Goal: Communication & Community: Answer question/provide support

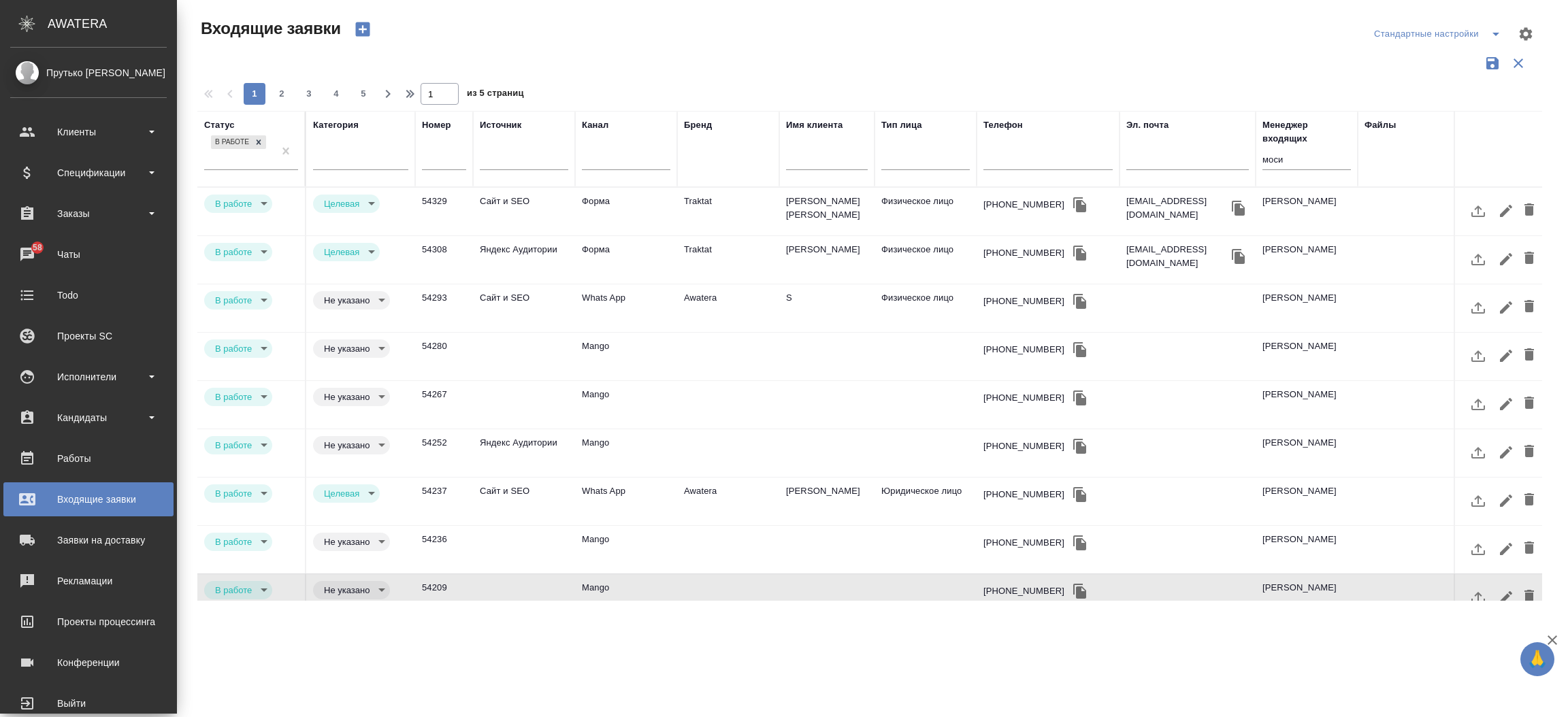
select select "RU"
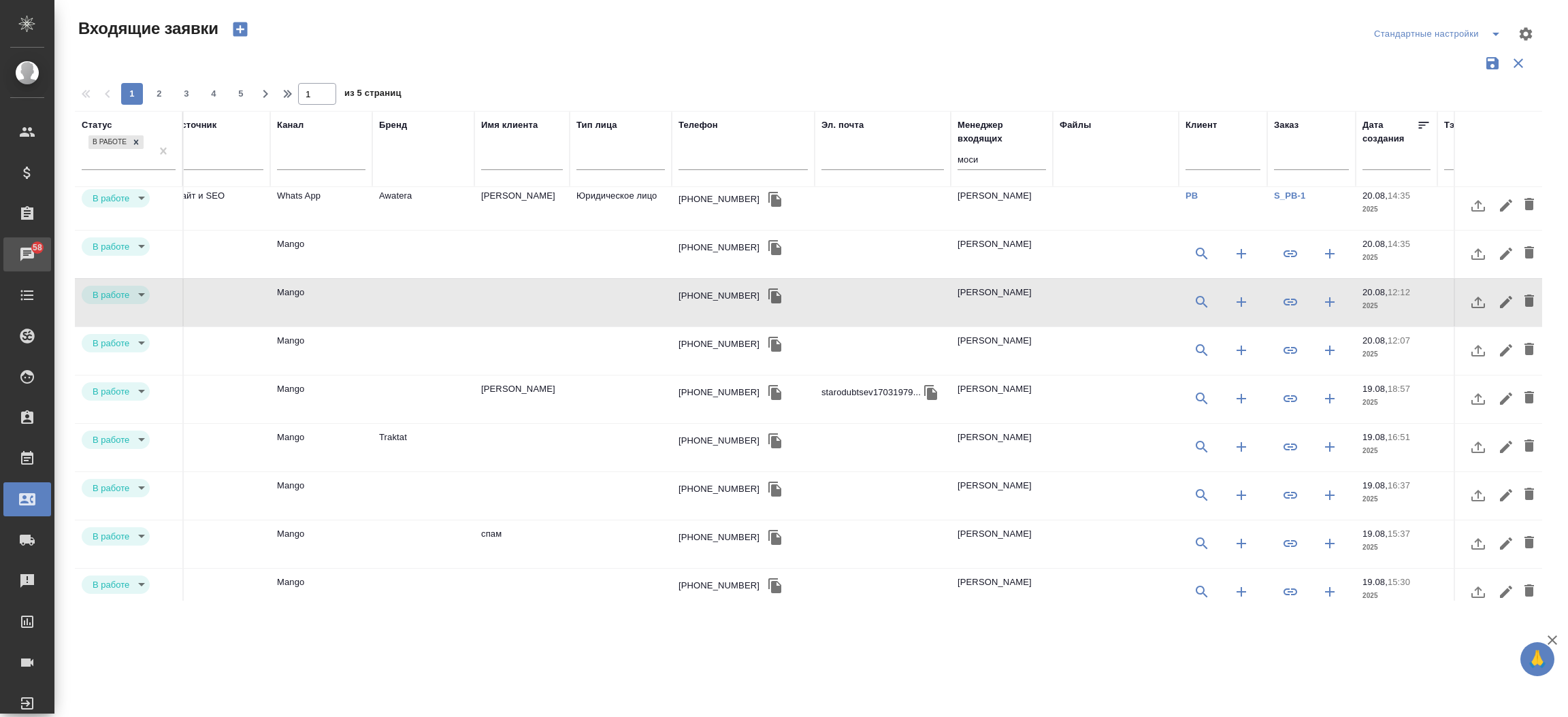
click at [27, 256] on div "Чаты" at bounding box center [10, 254] width 34 height 21
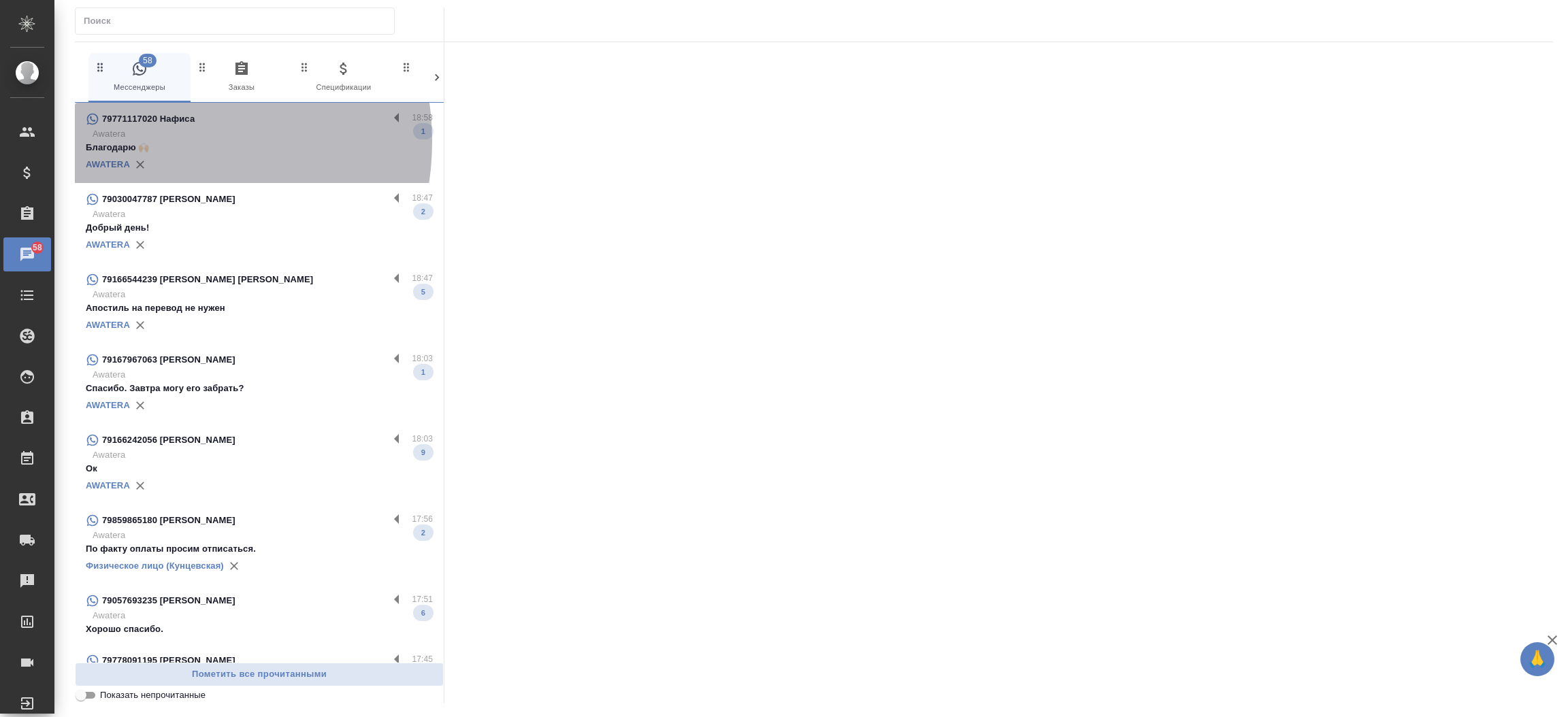
click at [157, 141] on p "Благодарю 🙌🏻" at bounding box center [259, 148] width 347 height 13
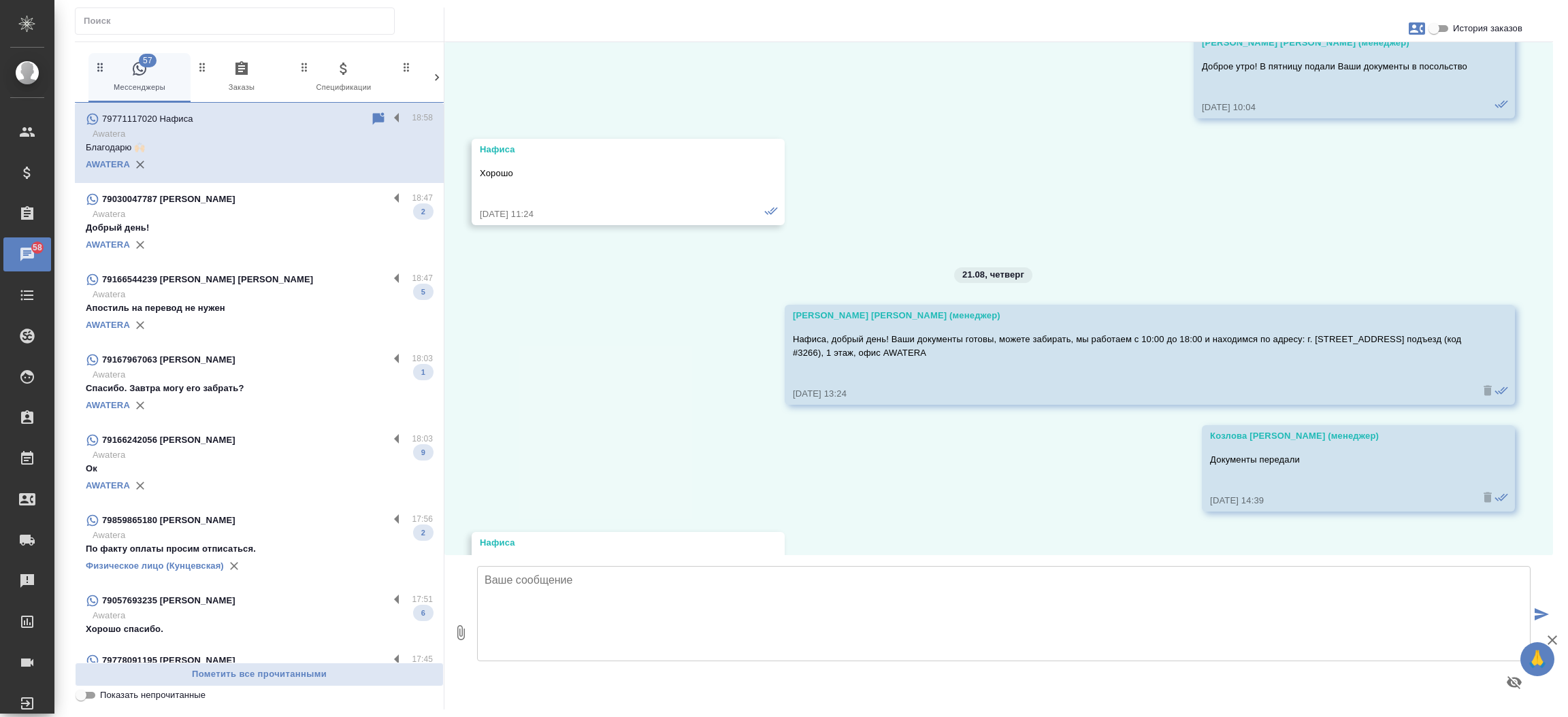
scroll to position [7456, 0]
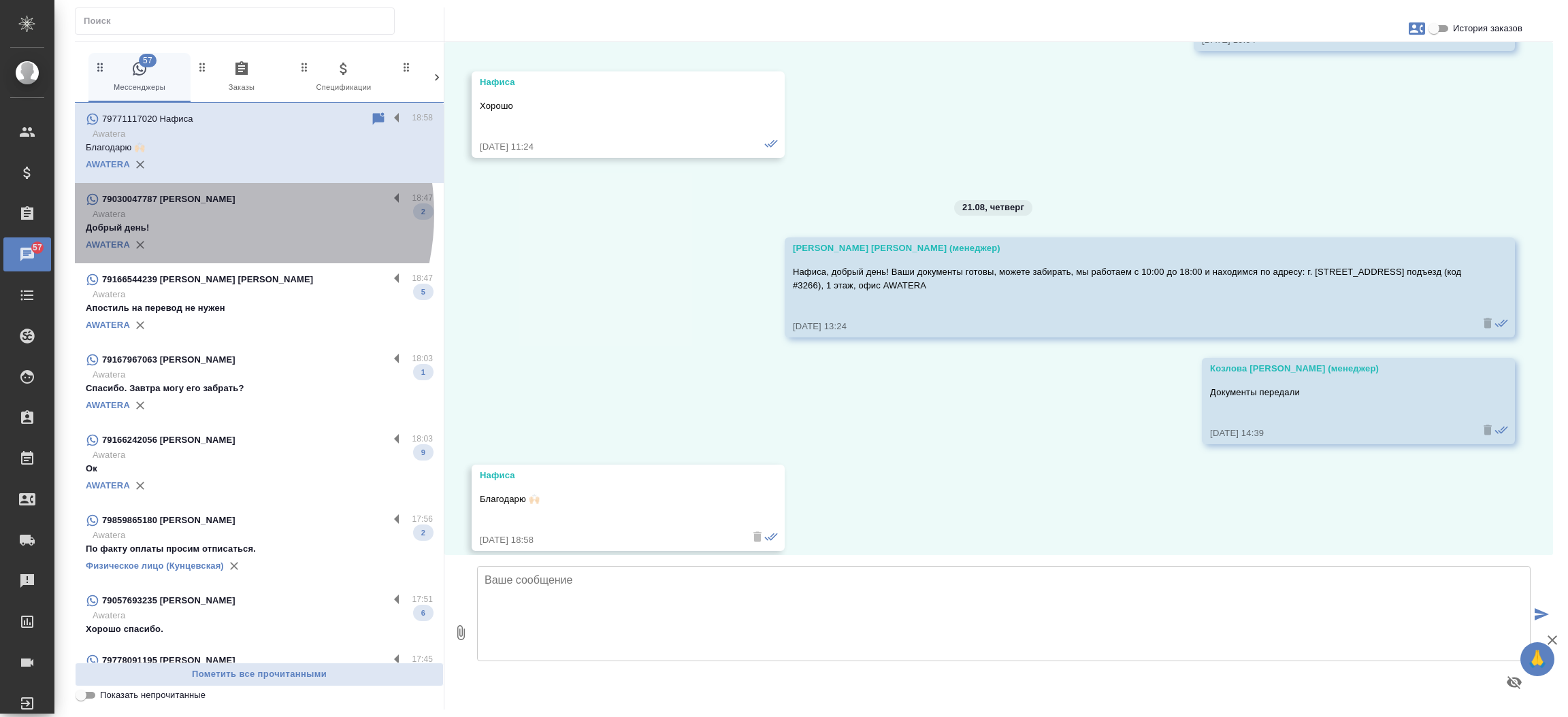
click at [194, 215] on p "Awatera" at bounding box center [262, 214] width 340 height 13
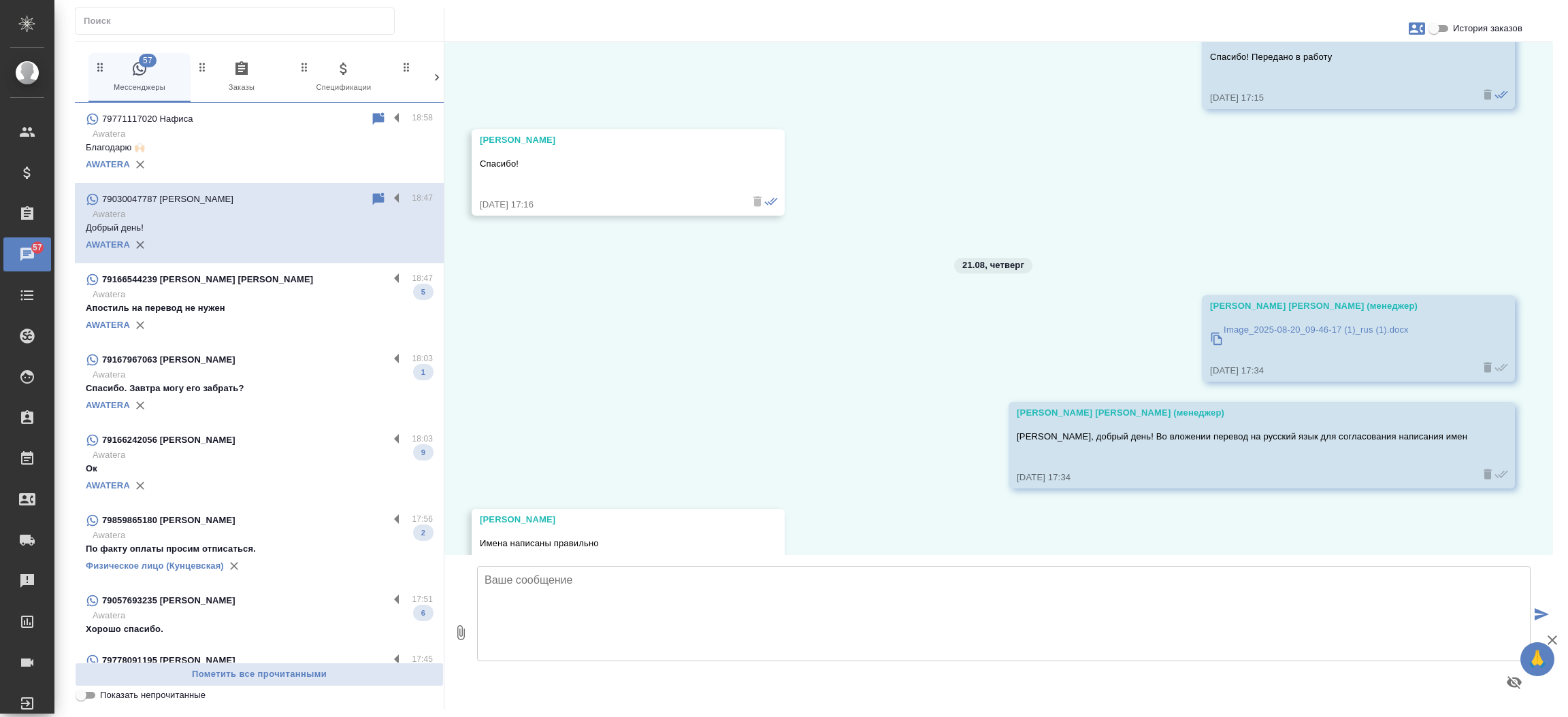
scroll to position [6225, 0]
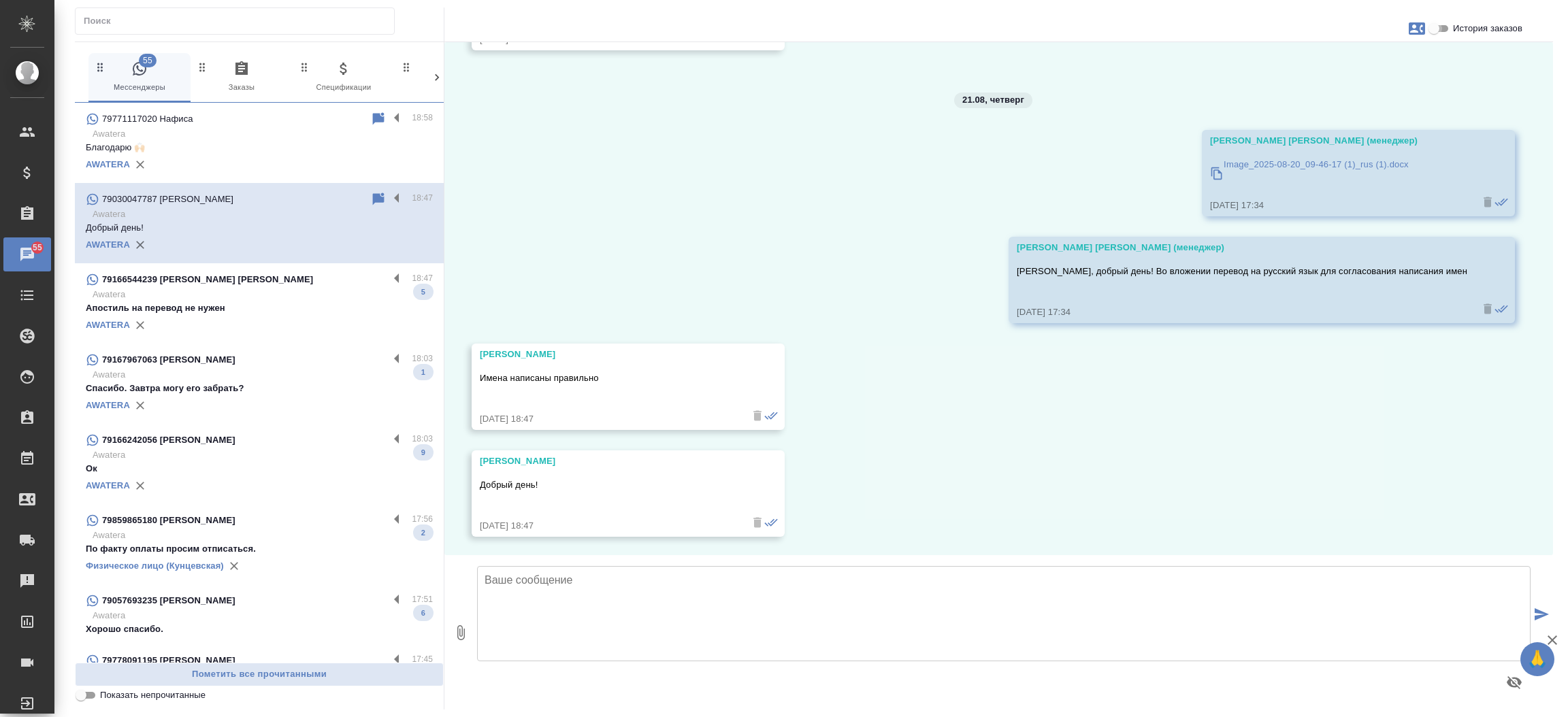
click at [1441, 31] on input "История заказов" at bounding box center [1434, 29] width 49 height 16
checkbox input "true"
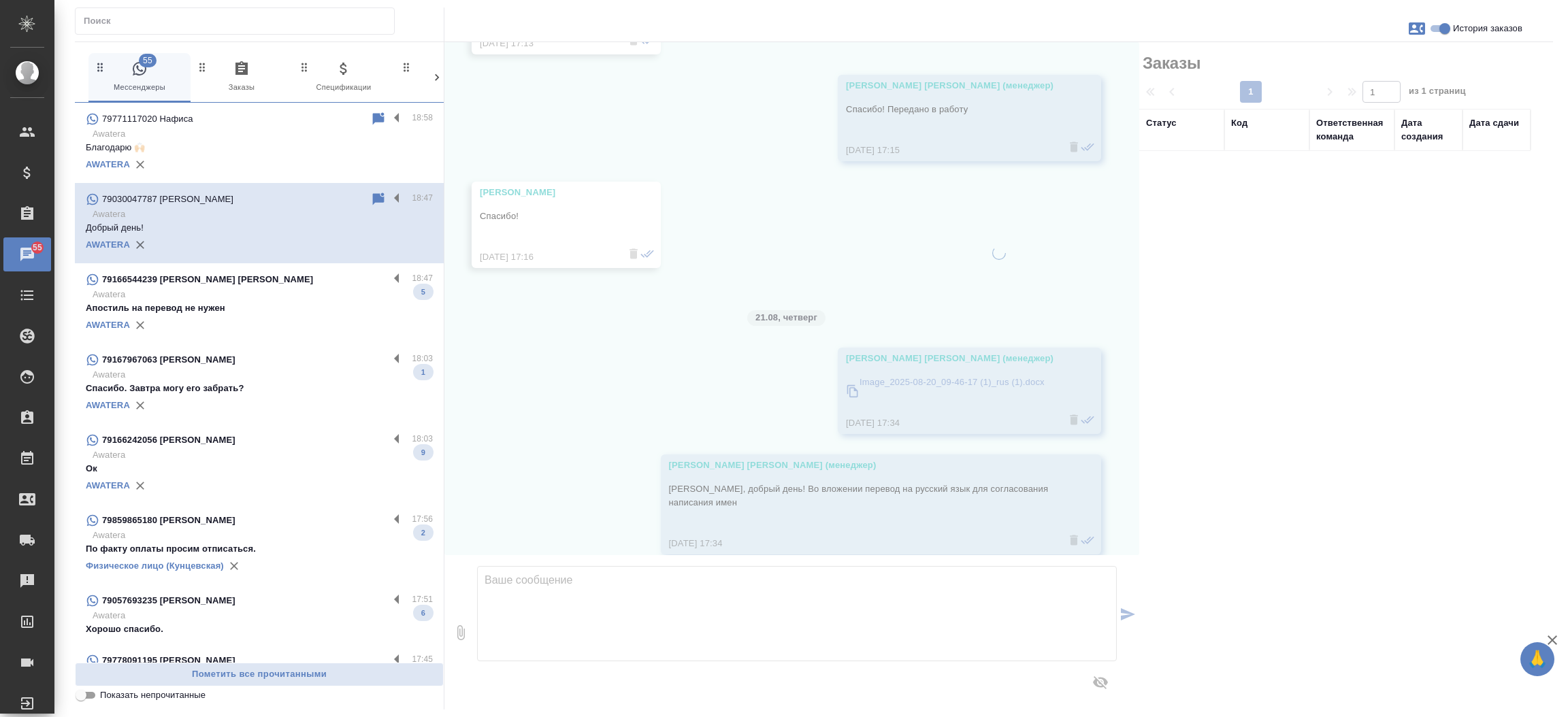
scroll to position [6457, 0]
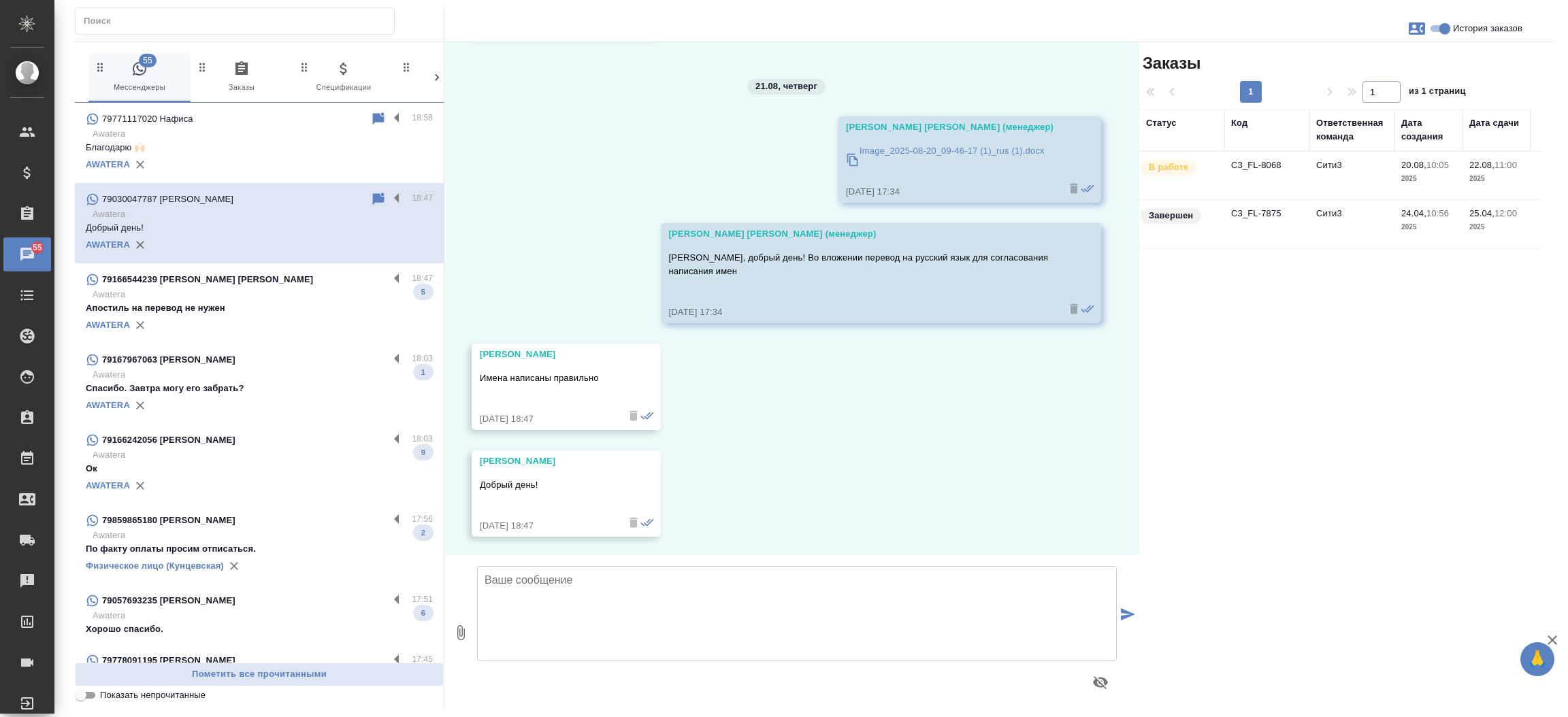
click at [1269, 164] on td "C3_FL-8068" at bounding box center [1267, 175] width 85 height 47
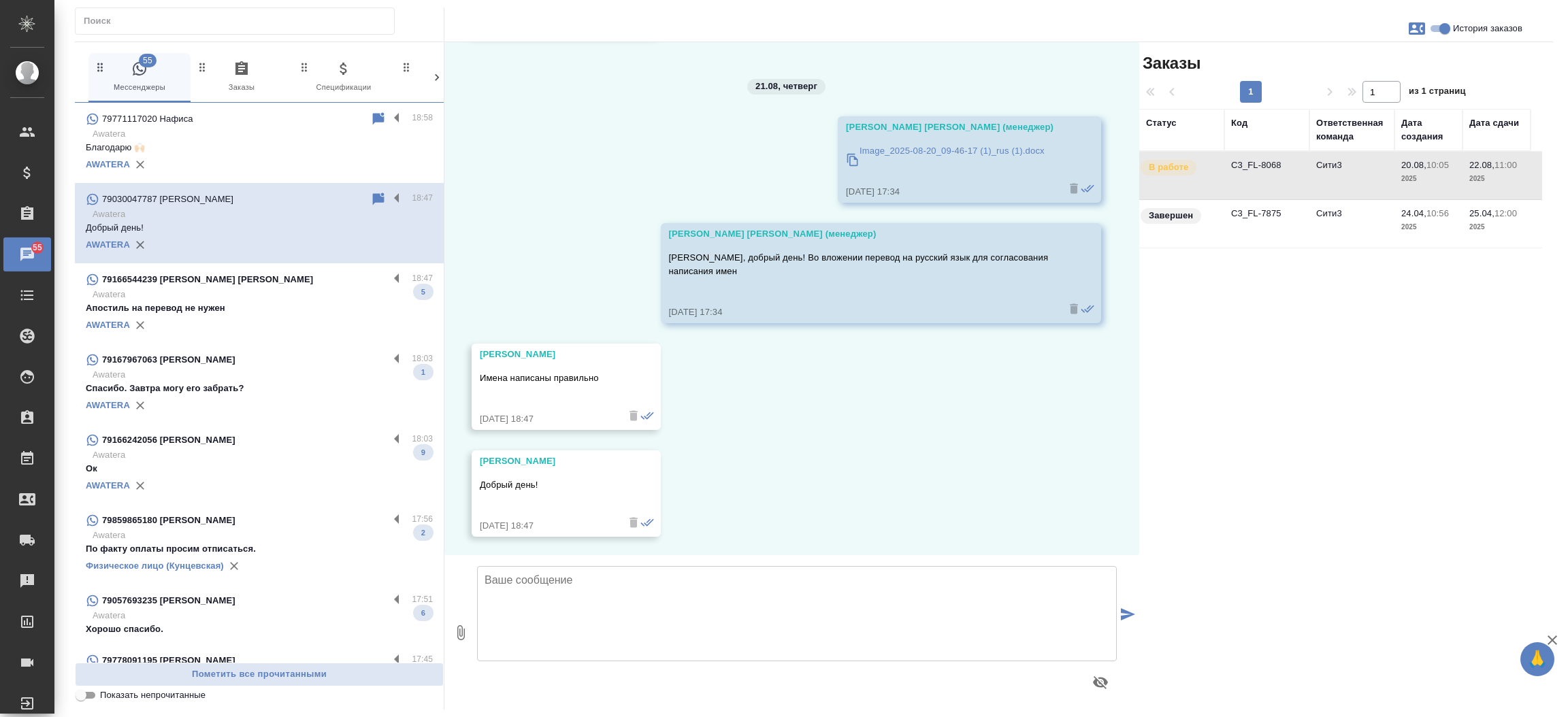
click at [1269, 164] on td "C3_FL-8068" at bounding box center [1267, 175] width 85 height 47
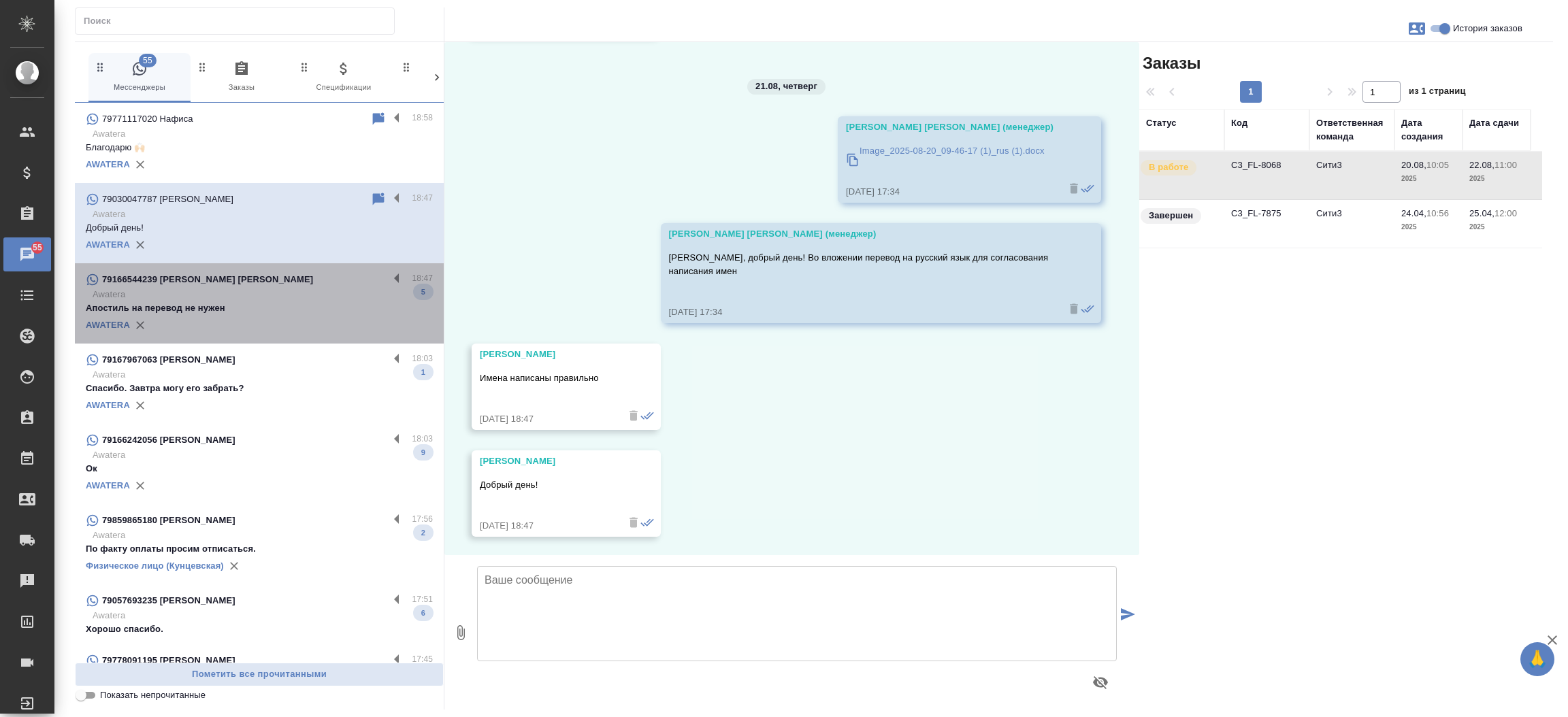
click at [259, 317] on div "AWATERA" at bounding box center [259, 325] width 347 height 21
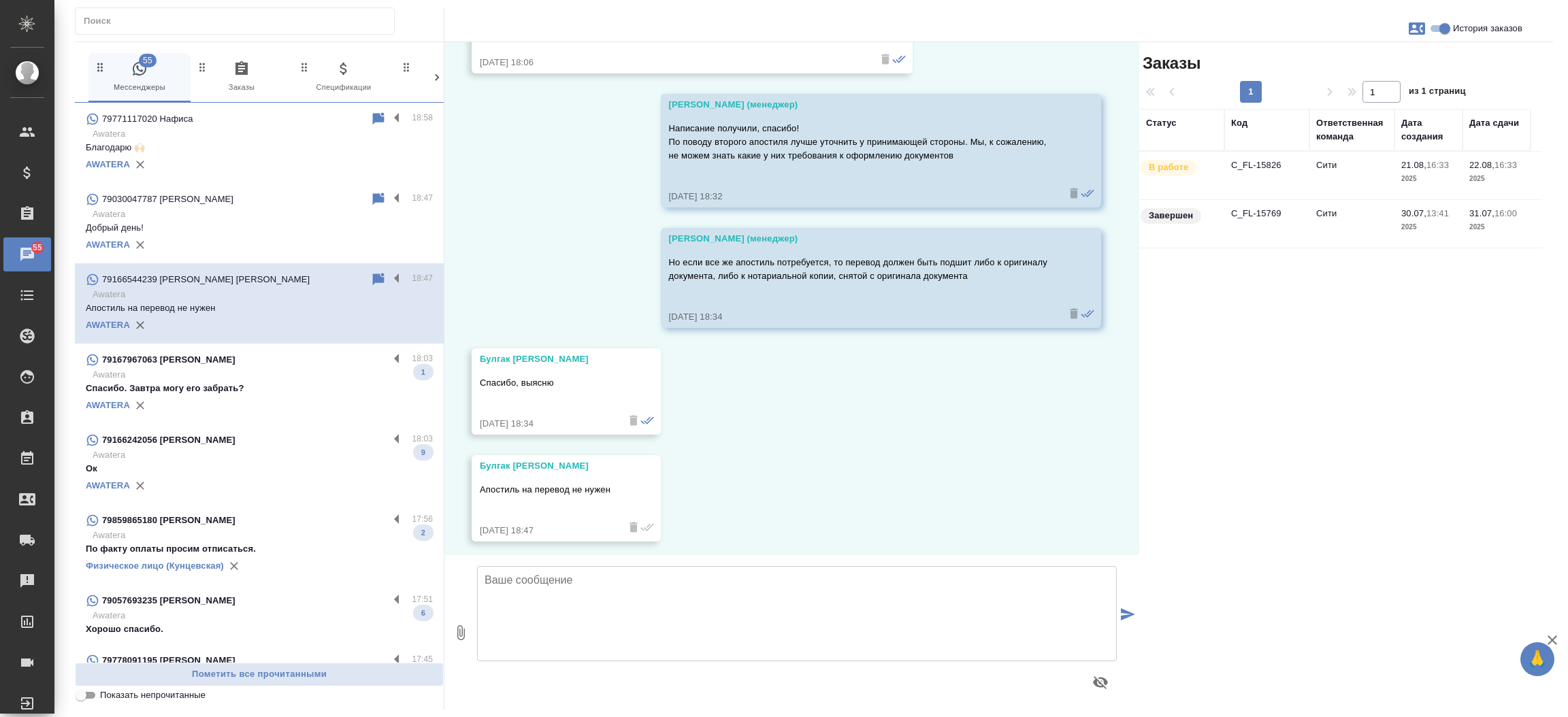
scroll to position [522, 0]
click at [1249, 162] on td "C_FL-15826" at bounding box center [1267, 175] width 85 height 47
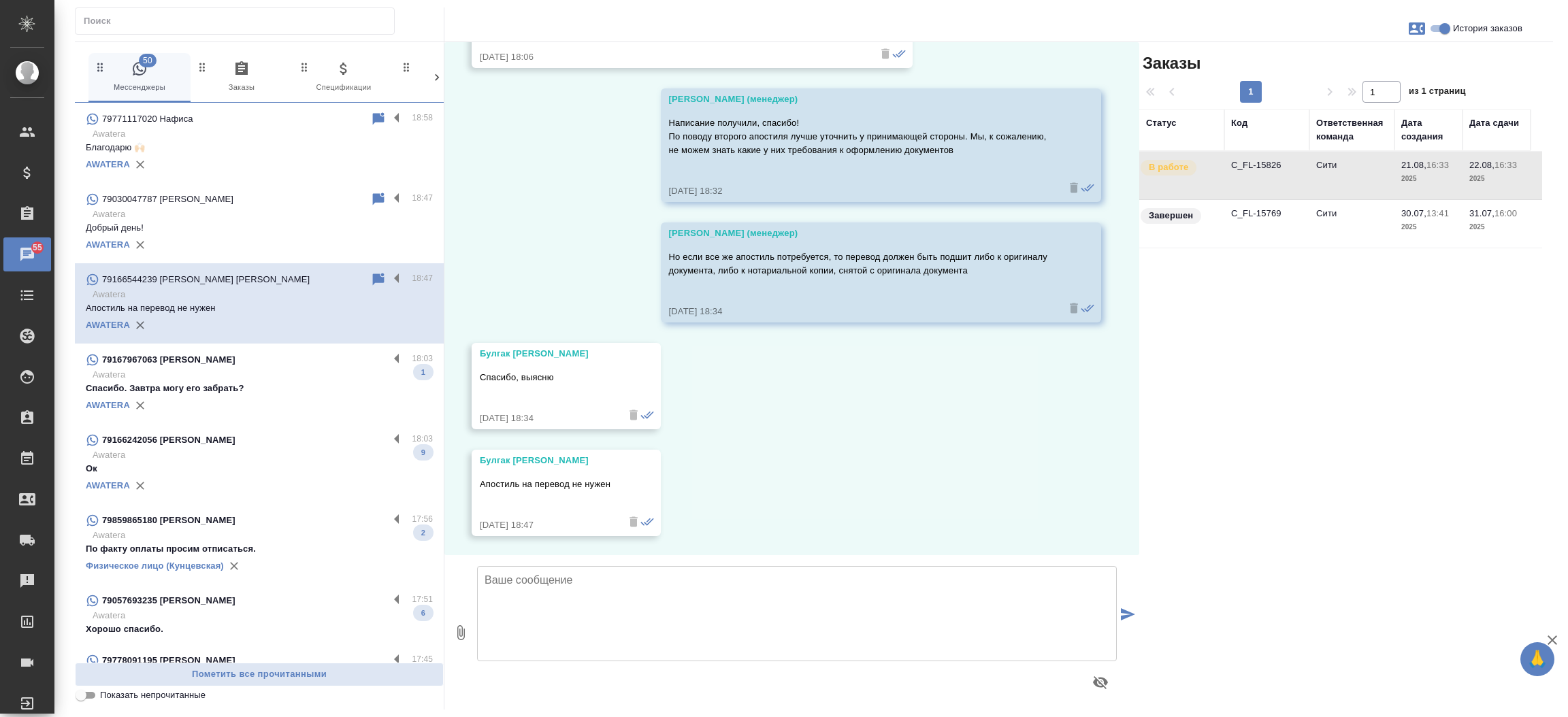
click at [1249, 162] on td "C_FL-15826" at bounding box center [1267, 175] width 85 height 47
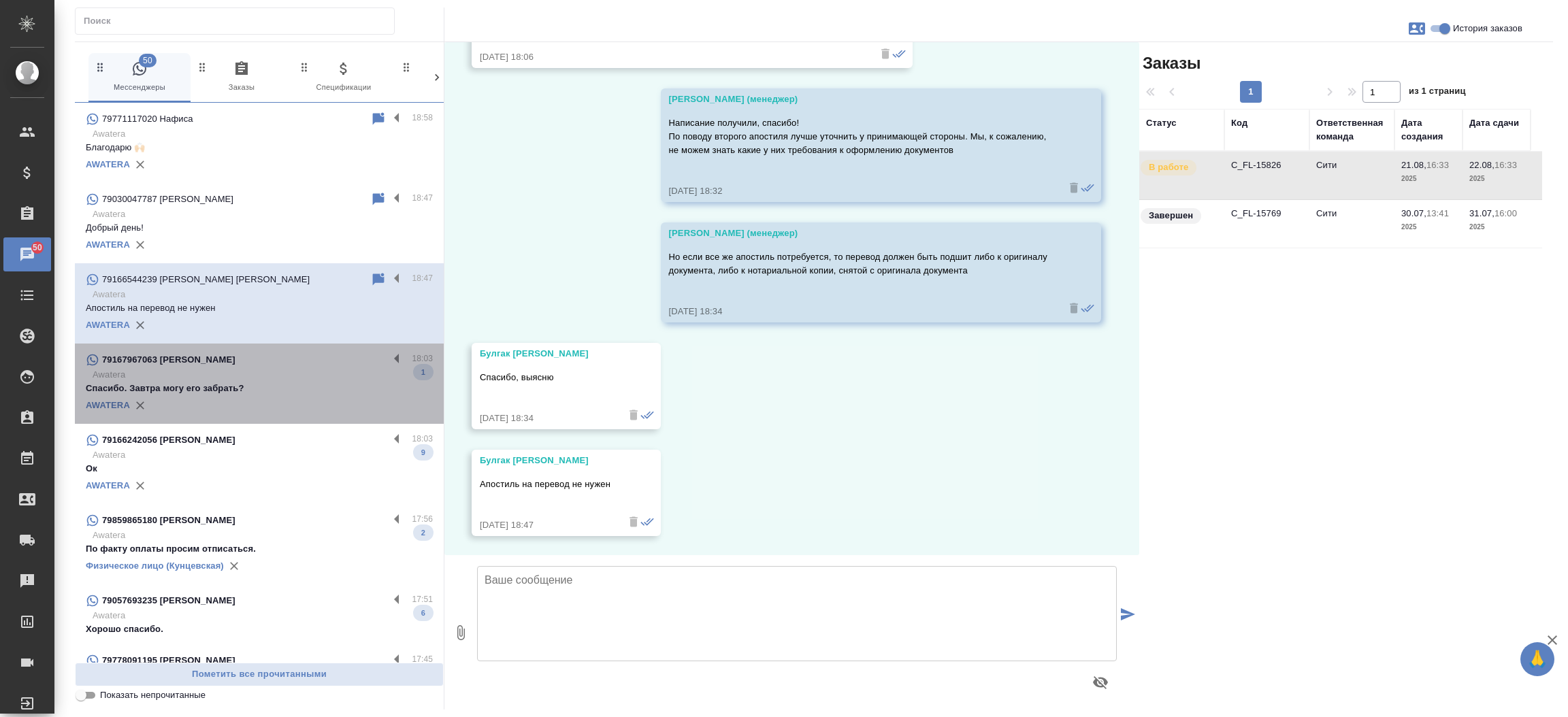
click at [260, 386] on p "Спасибо. Завтра могу его забрать?" at bounding box center [259, 388] width 347 height 13
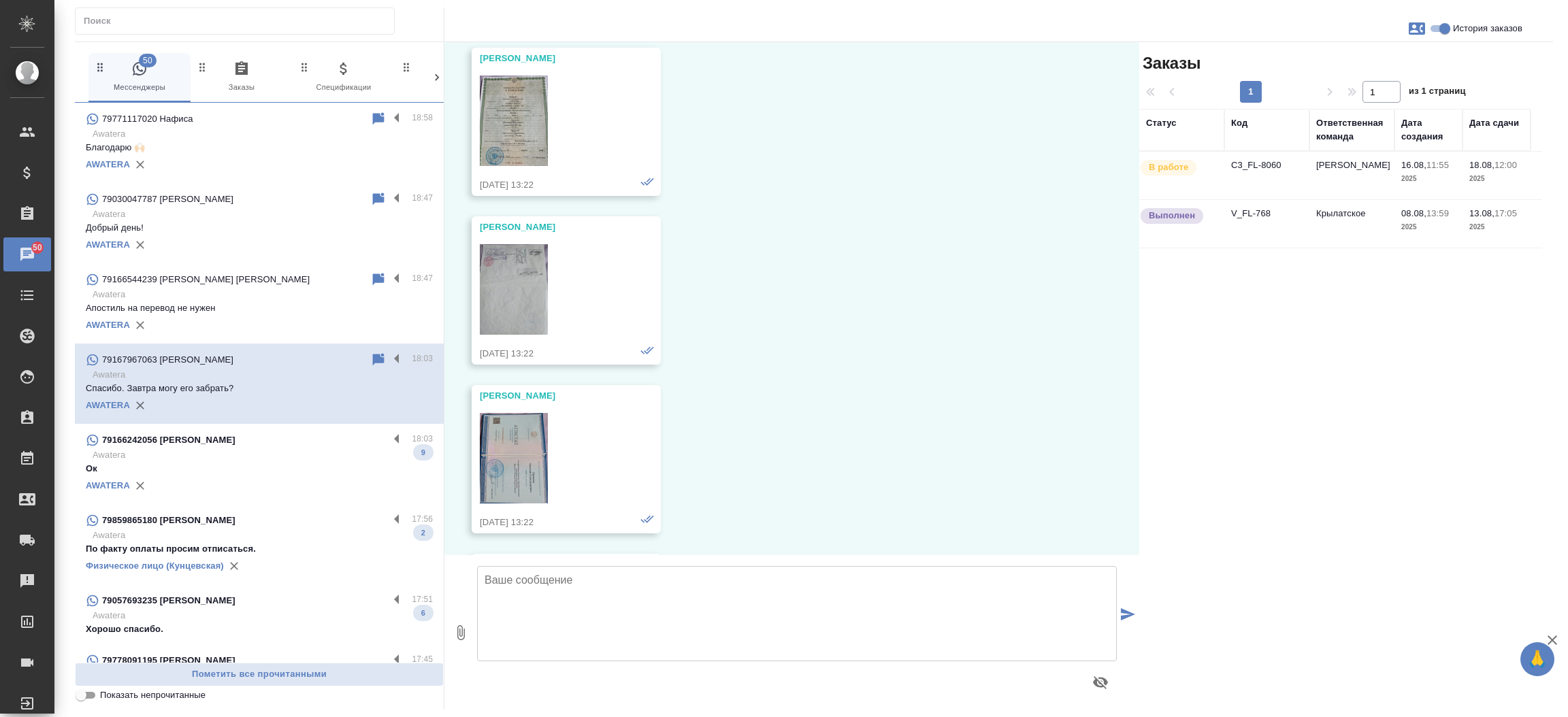
scroll to position [4989, 0]
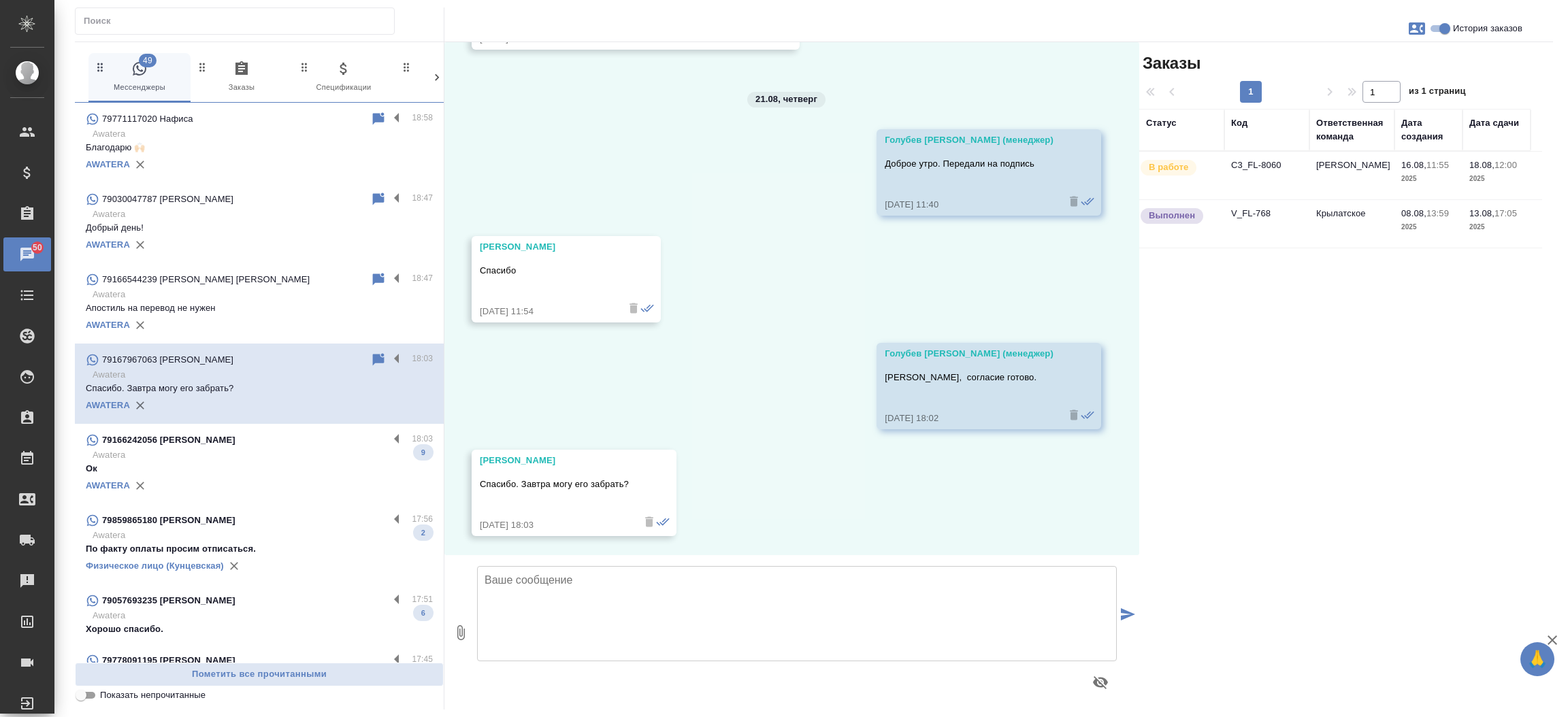
click at [1241, 158] on td "C3_FL-8060" at bounding box center [1267, 175] width 85 height 47
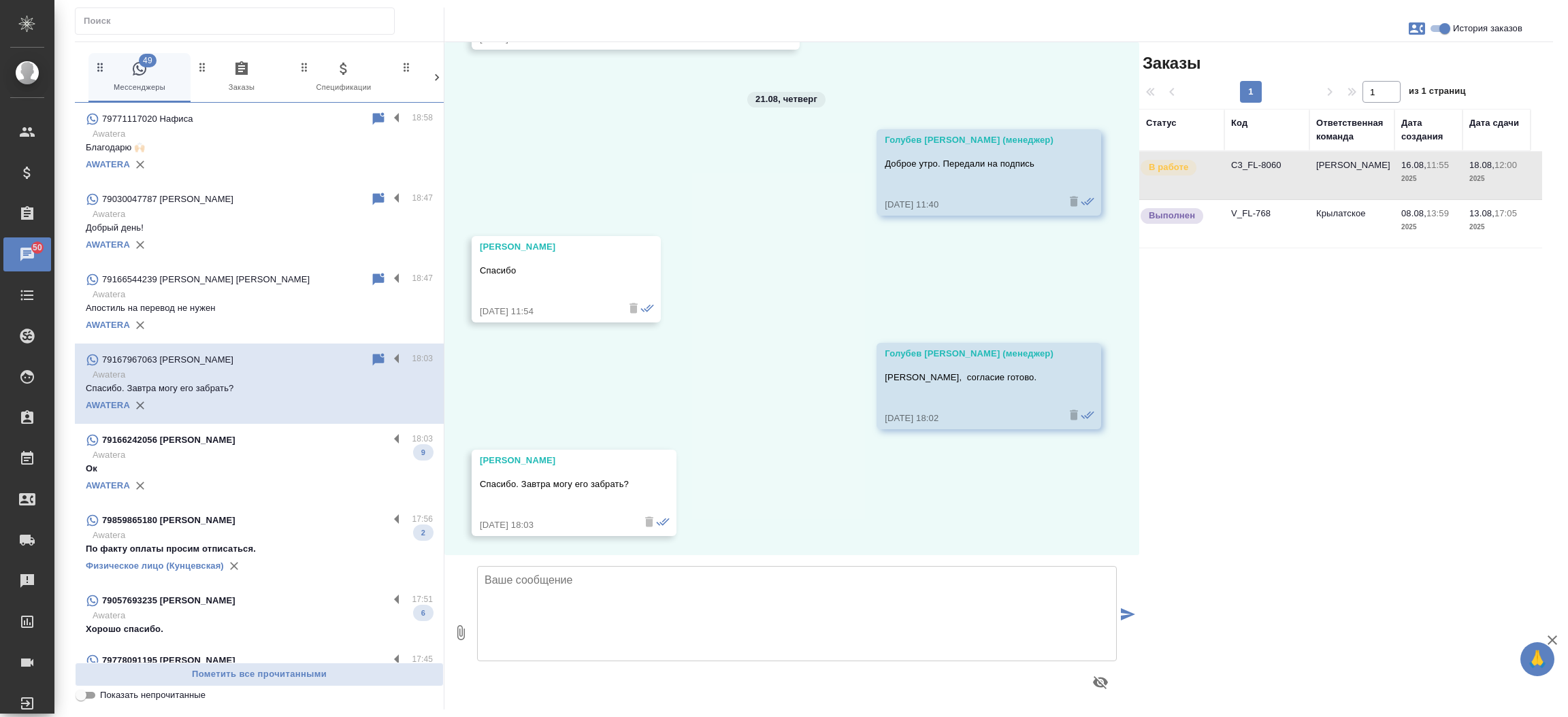
click at [1241, 158] on td "C3_FL-8060" at bounding box center [1267, 175] width 85 height 47
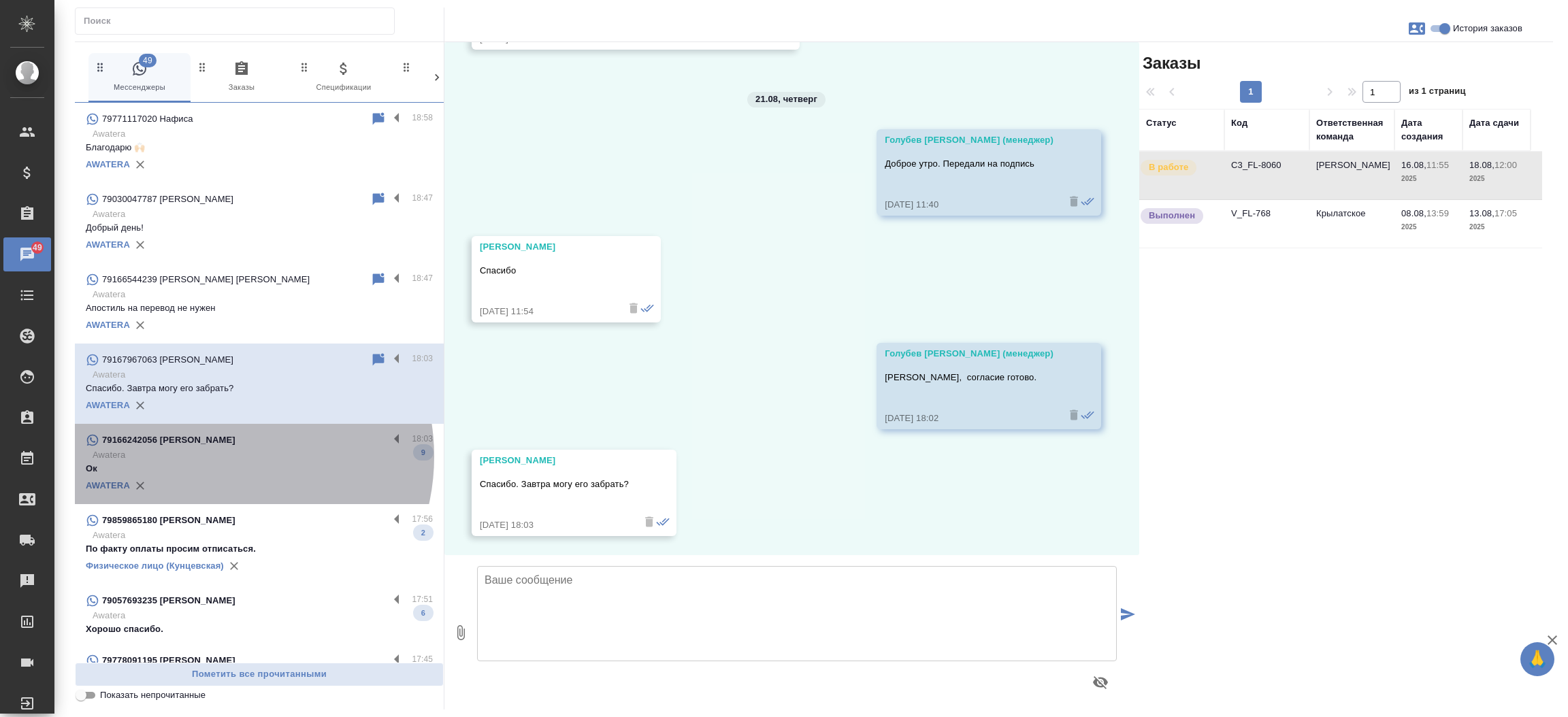
click at [213, 457] on p "Awatera" at bounding box center [262, 454] width 340 height 13
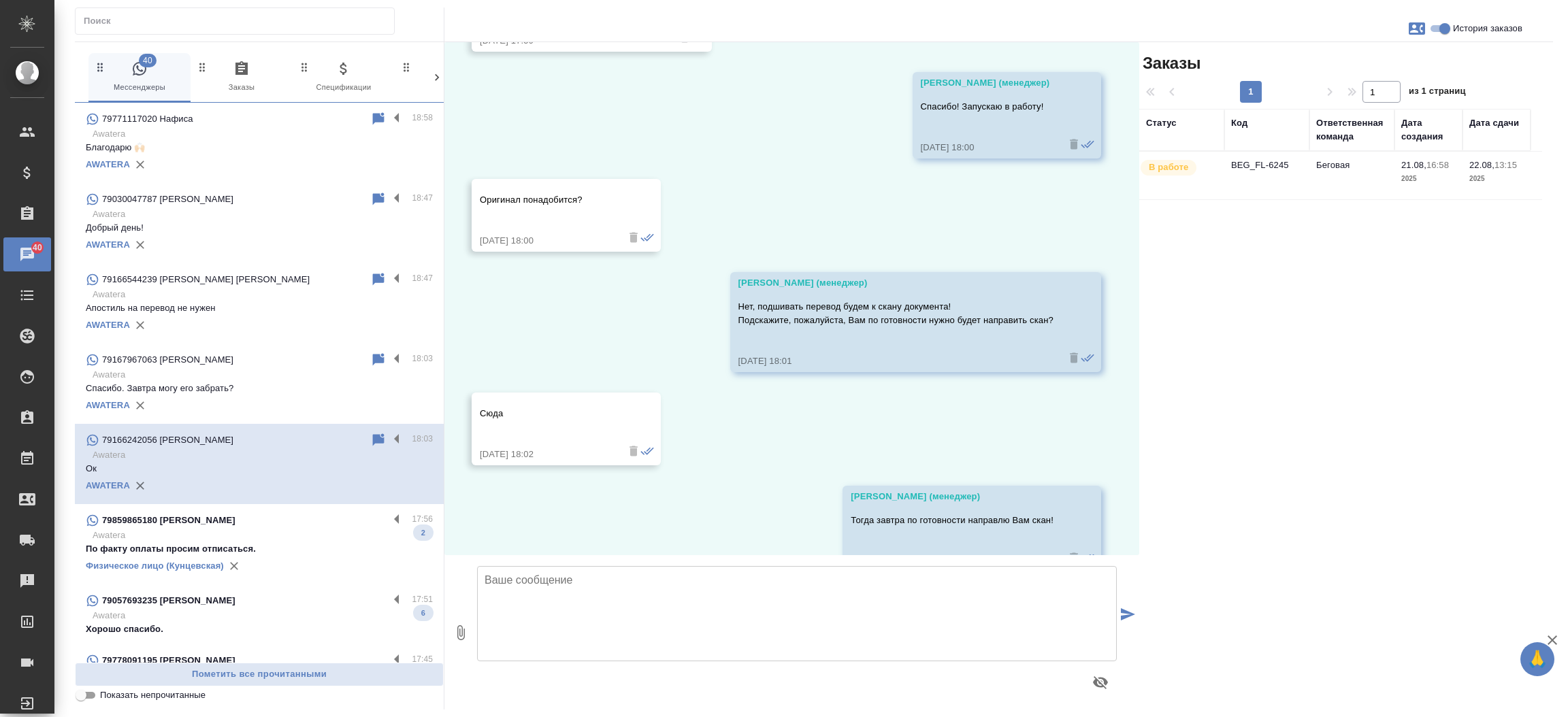
scroll to position [1799, 0]
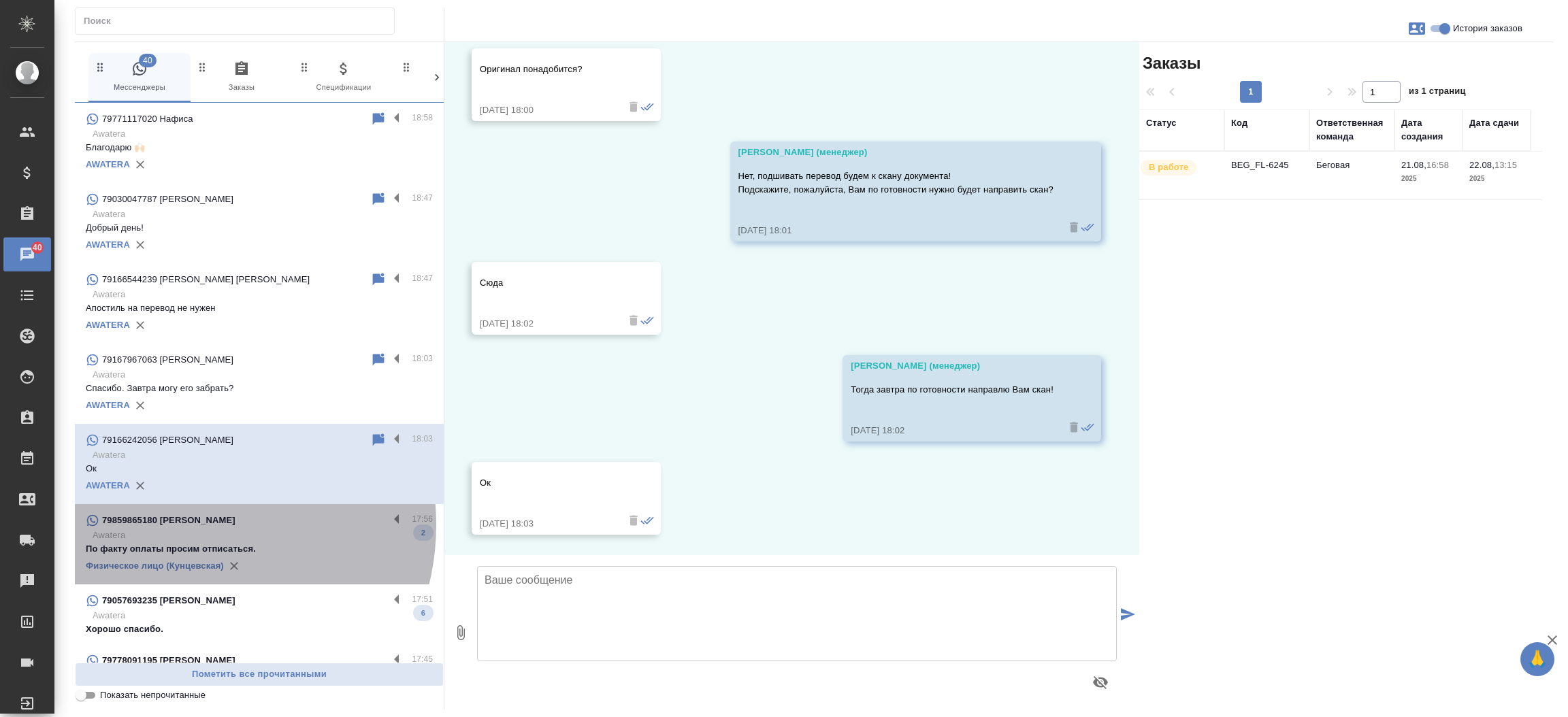
click at [190, 525] on p "79859865180 [PERSON_NAME]" at bounding box center [168, 520] width 133 height 13
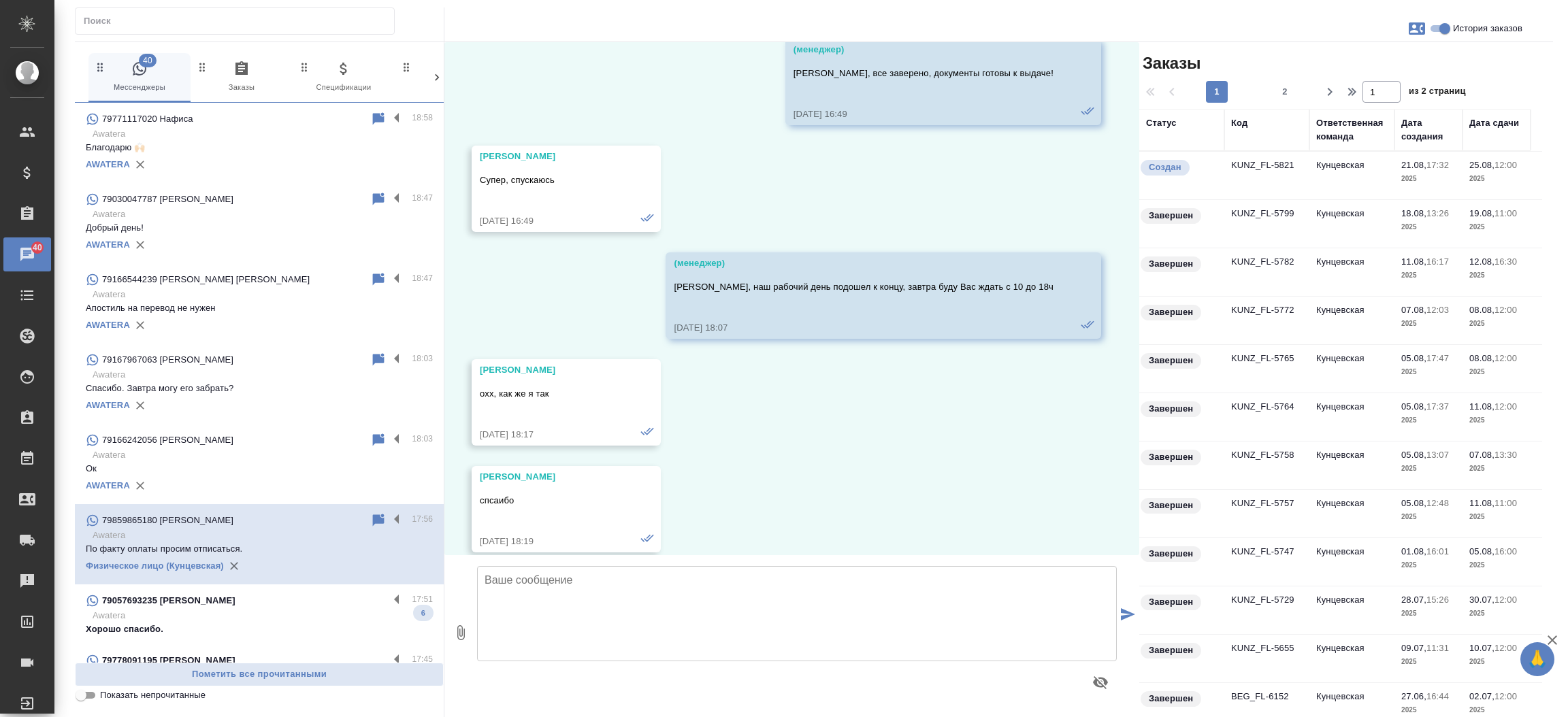
scroll to position [8414, 0]
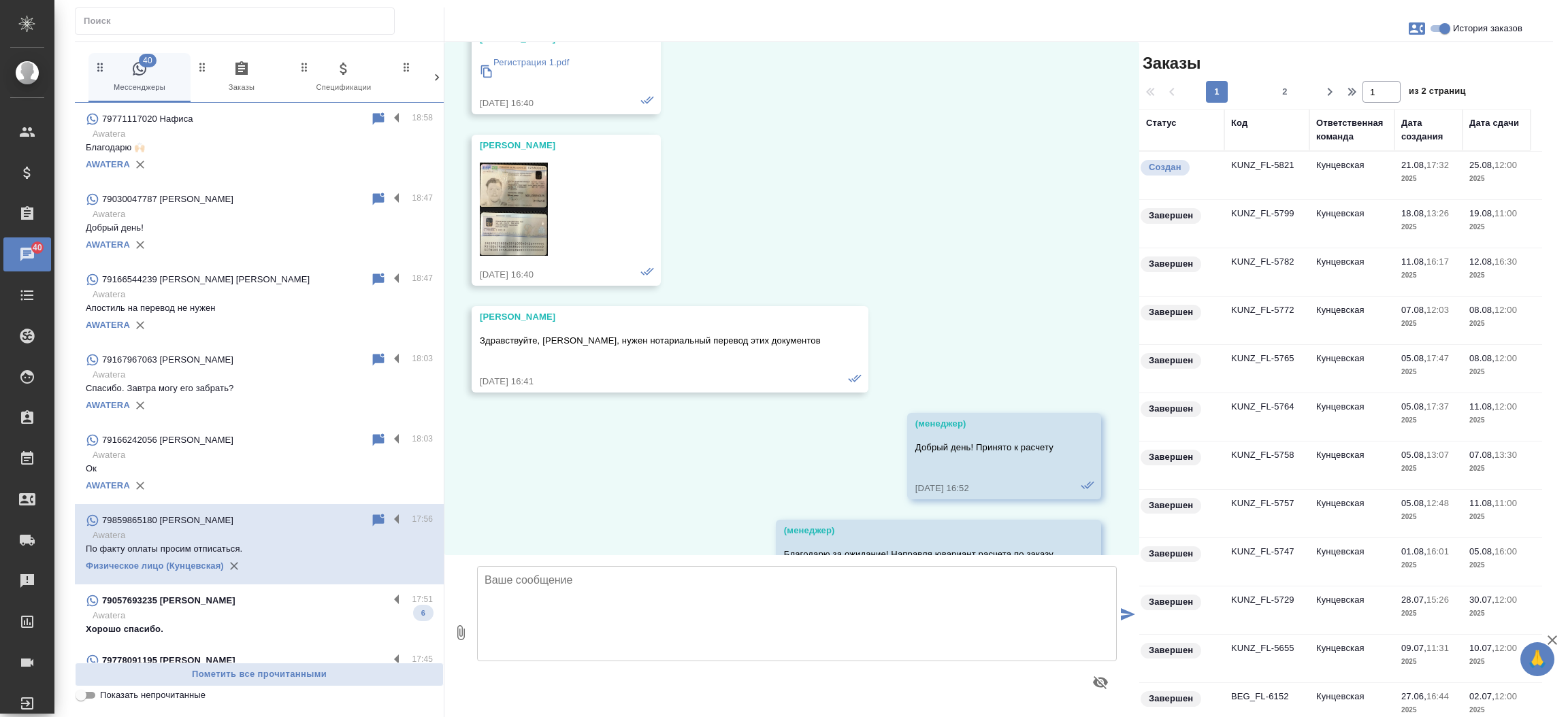
click at [1260, 161] on td "KUNZ_FL-5821" at bounding box center [1267, 175] width 85 height 47
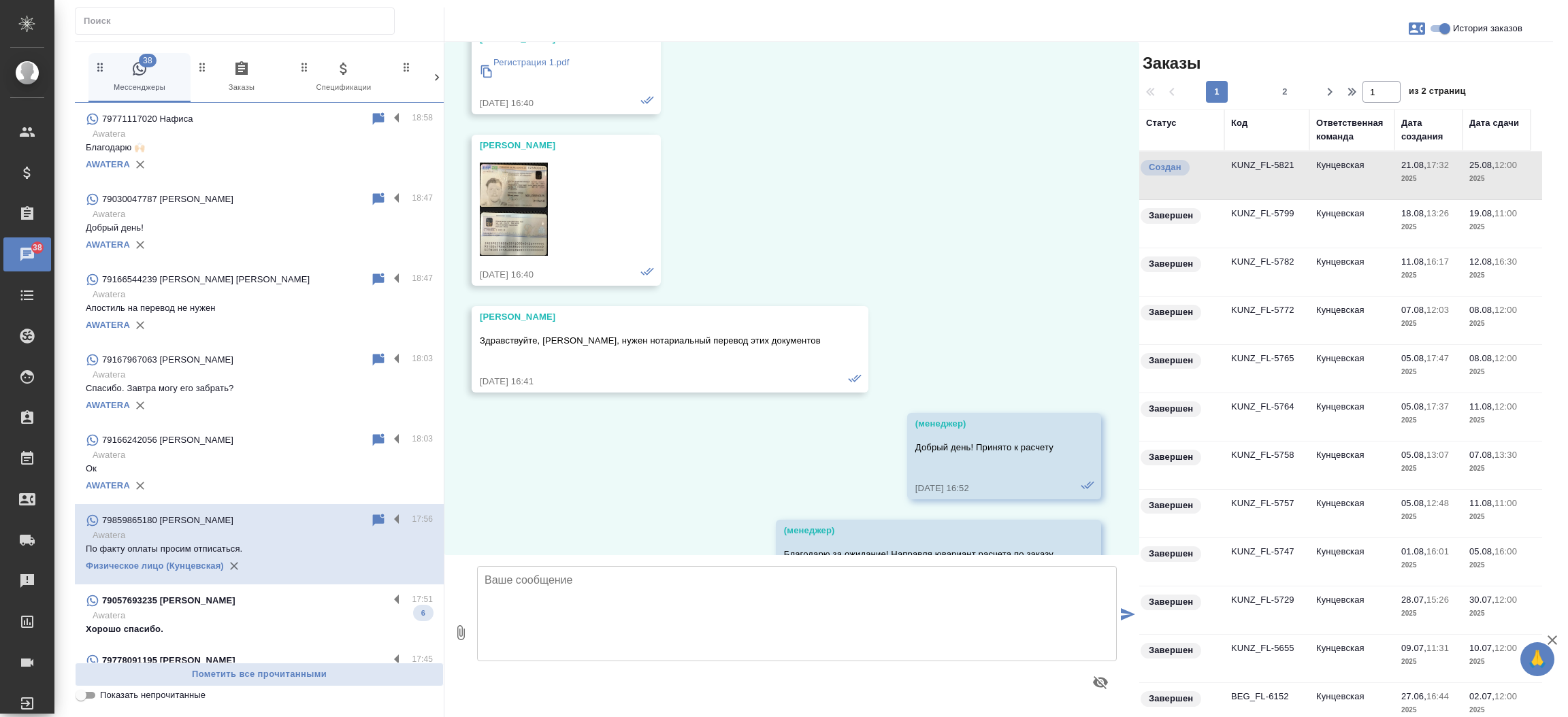
scroll to position [47929, 0]
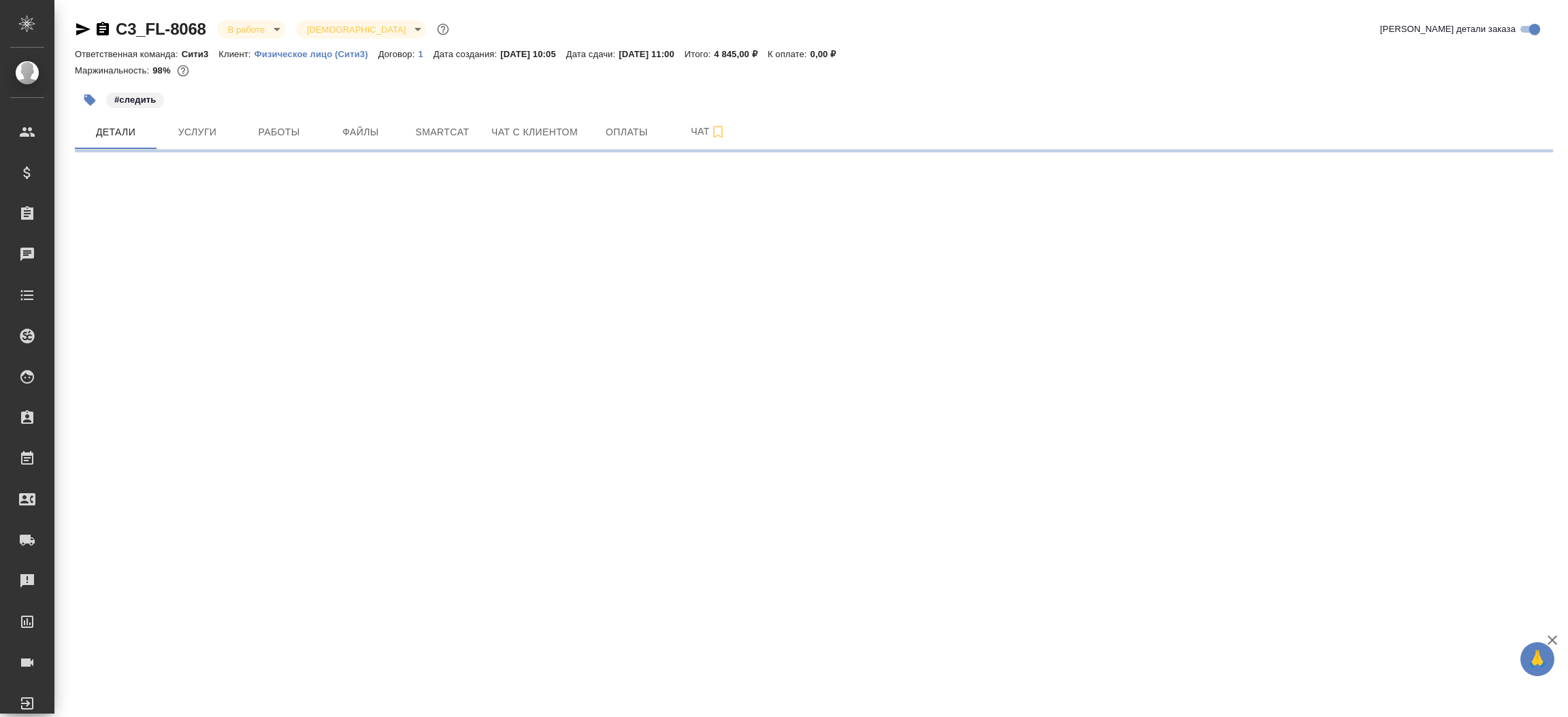
select select "RU"
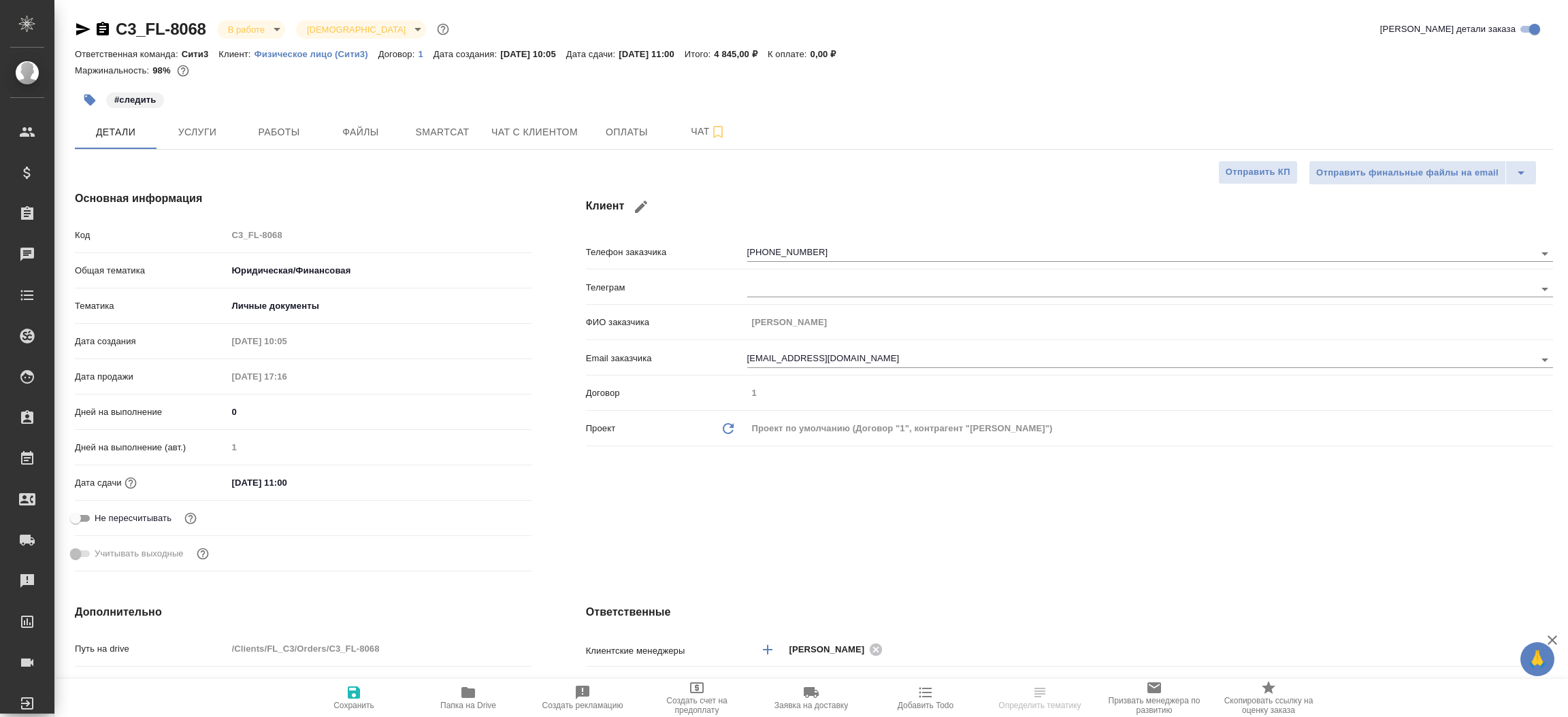
type textarea "x"
click at [80, 36] on icon "button" at bounding box center [83, 30] width 16 height 16
type textarea "x"
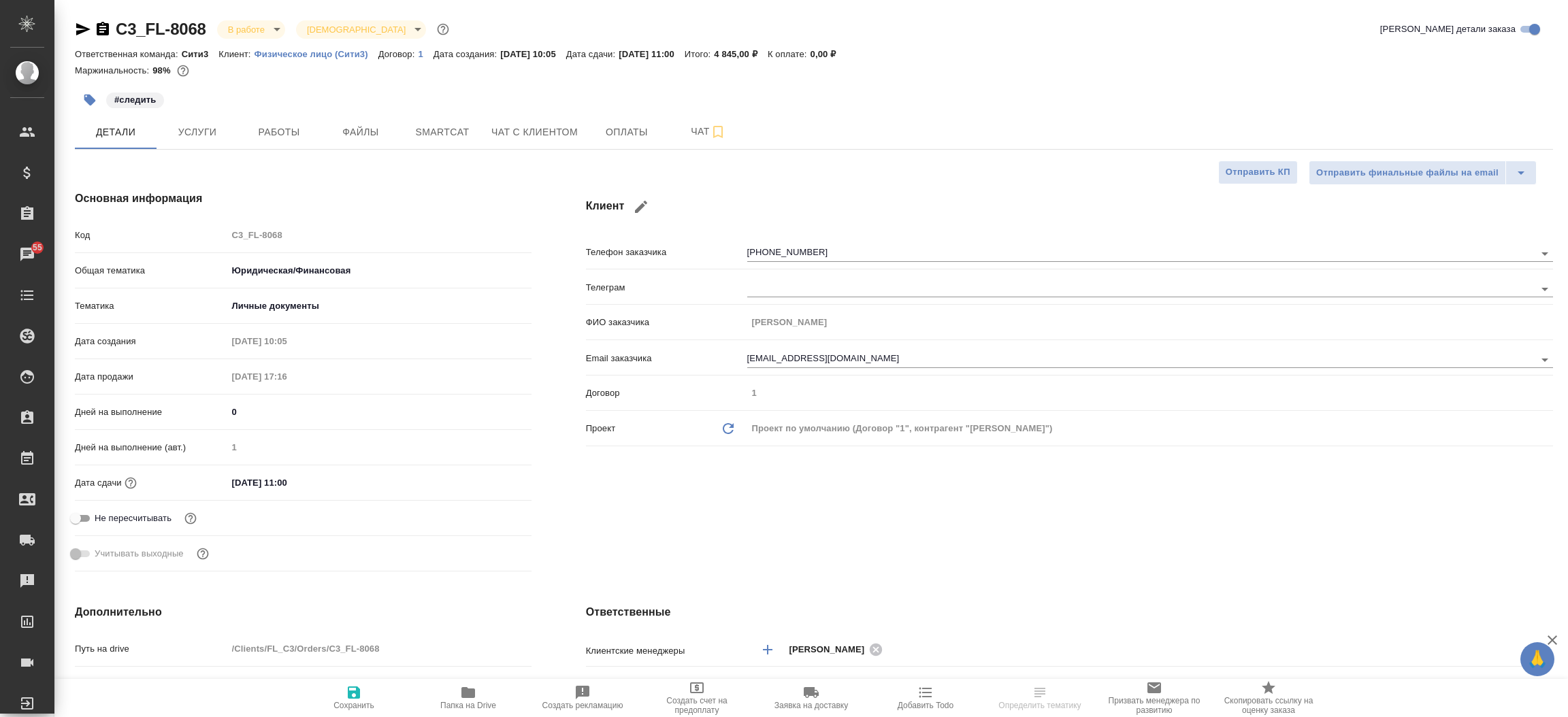
type textarea "x"
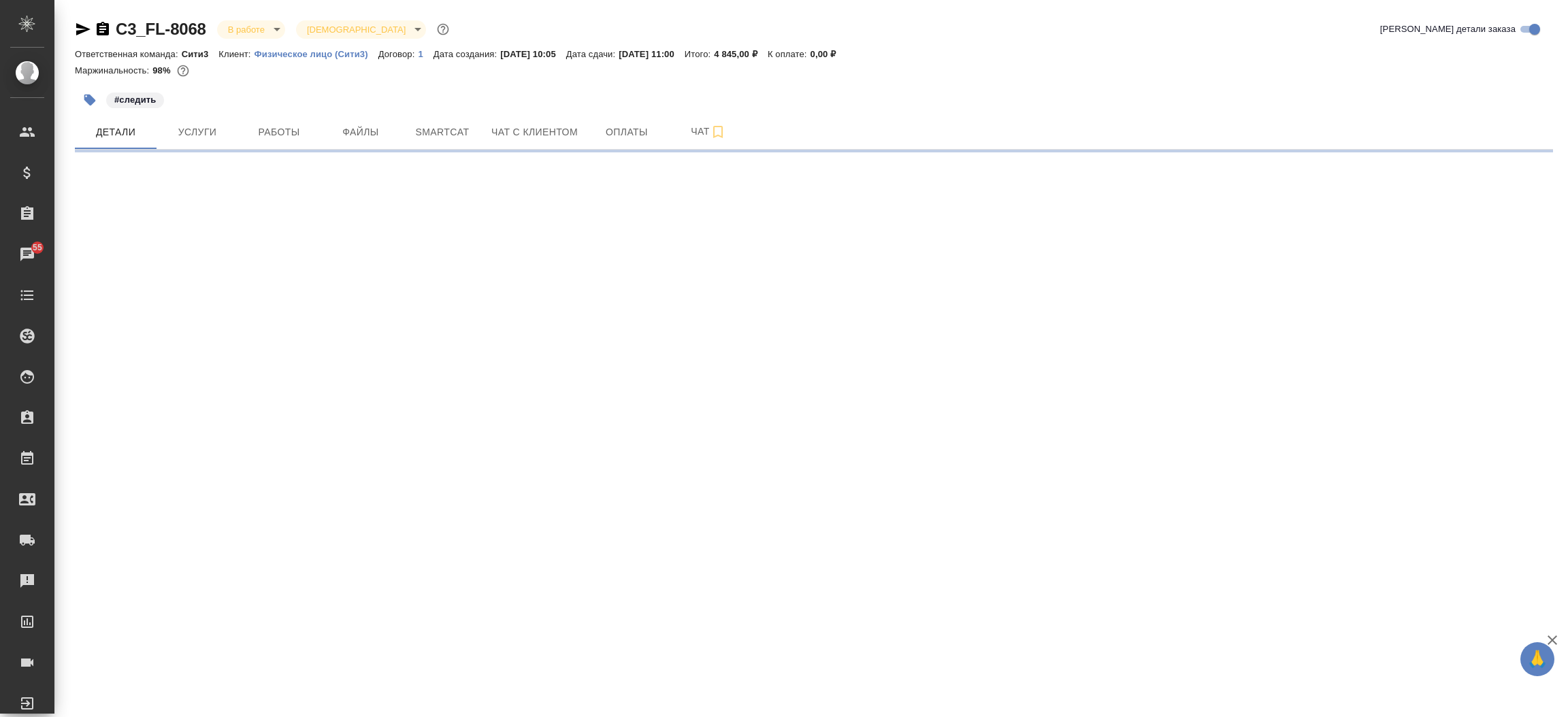
select select "RU"
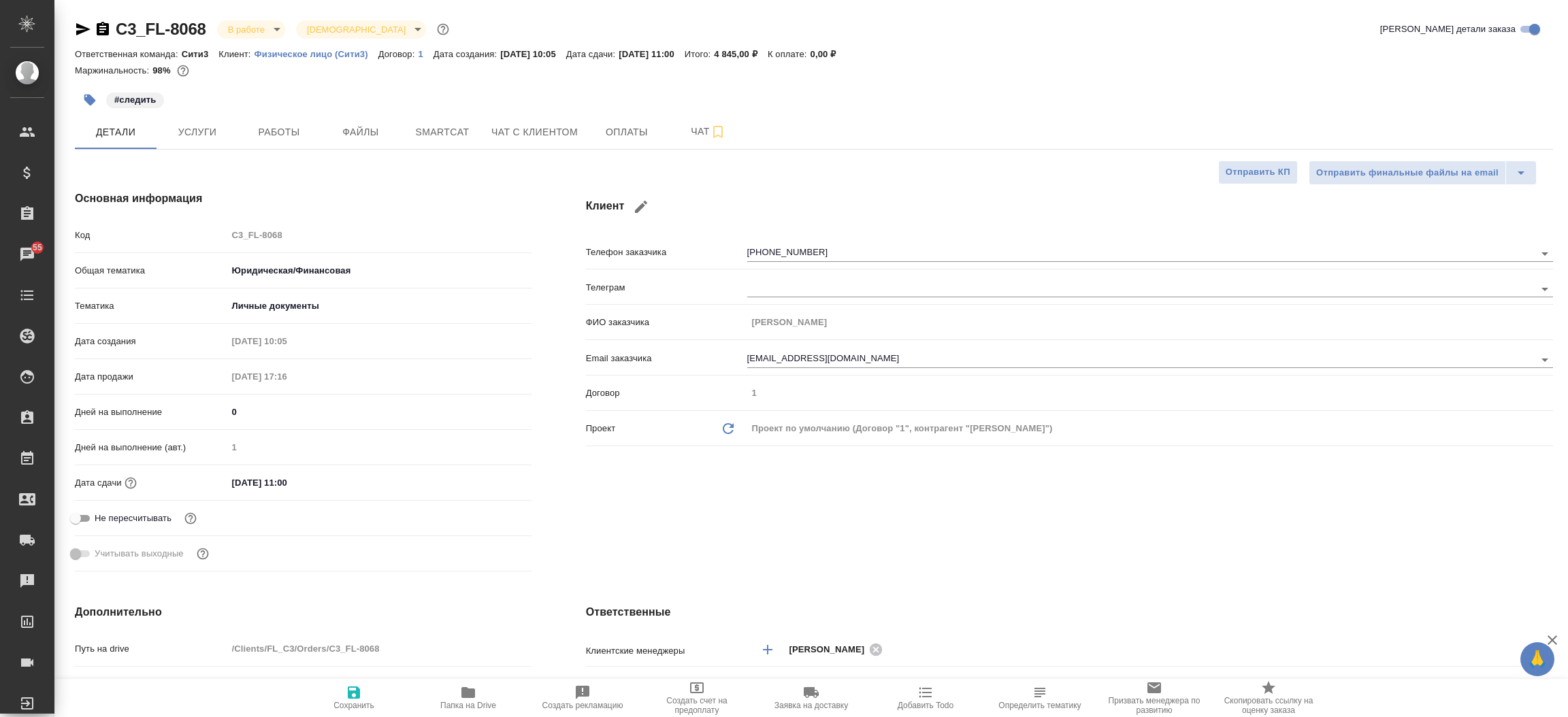
type textarea "x"
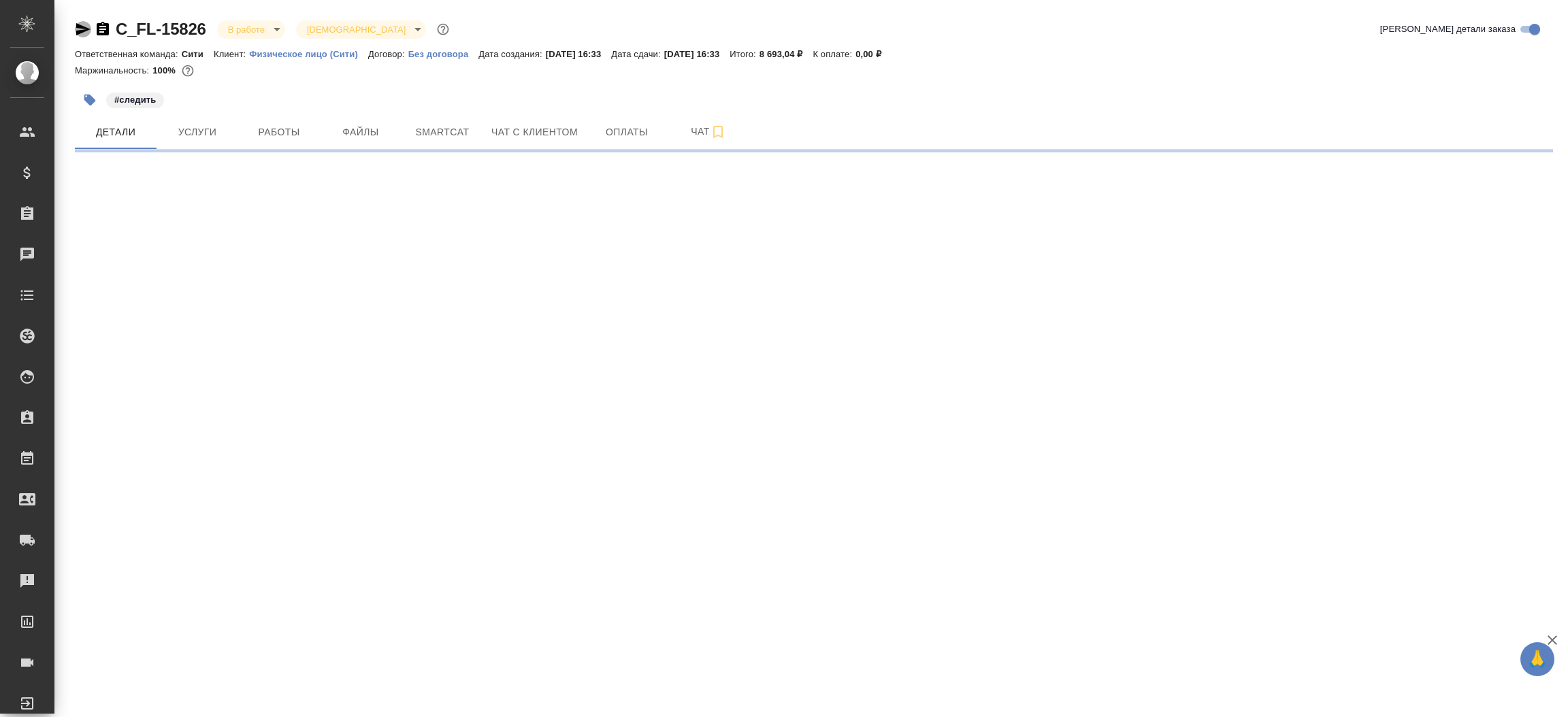
click at [75, 30] on icon "button" at bounding box center [83, 30] width 16 height 16
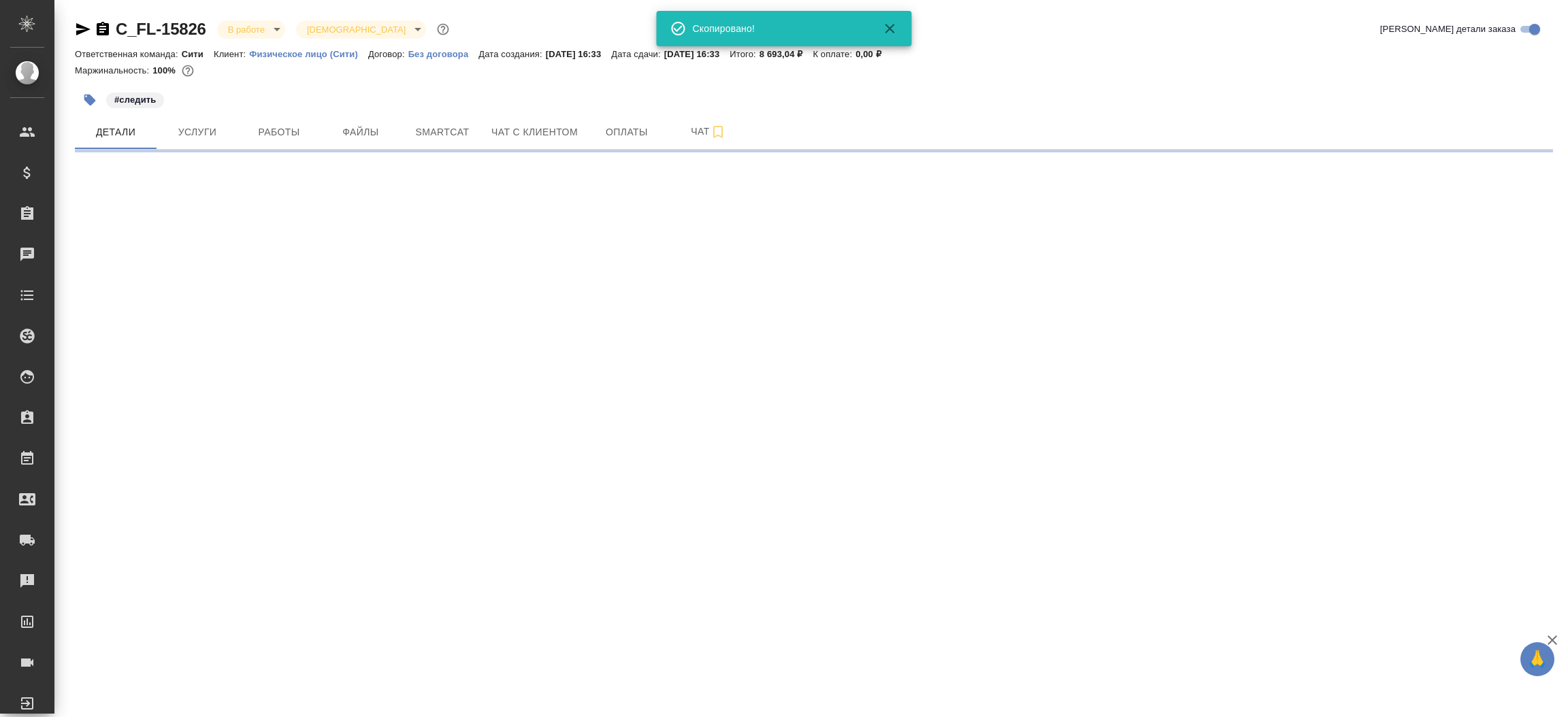
select select "RU"
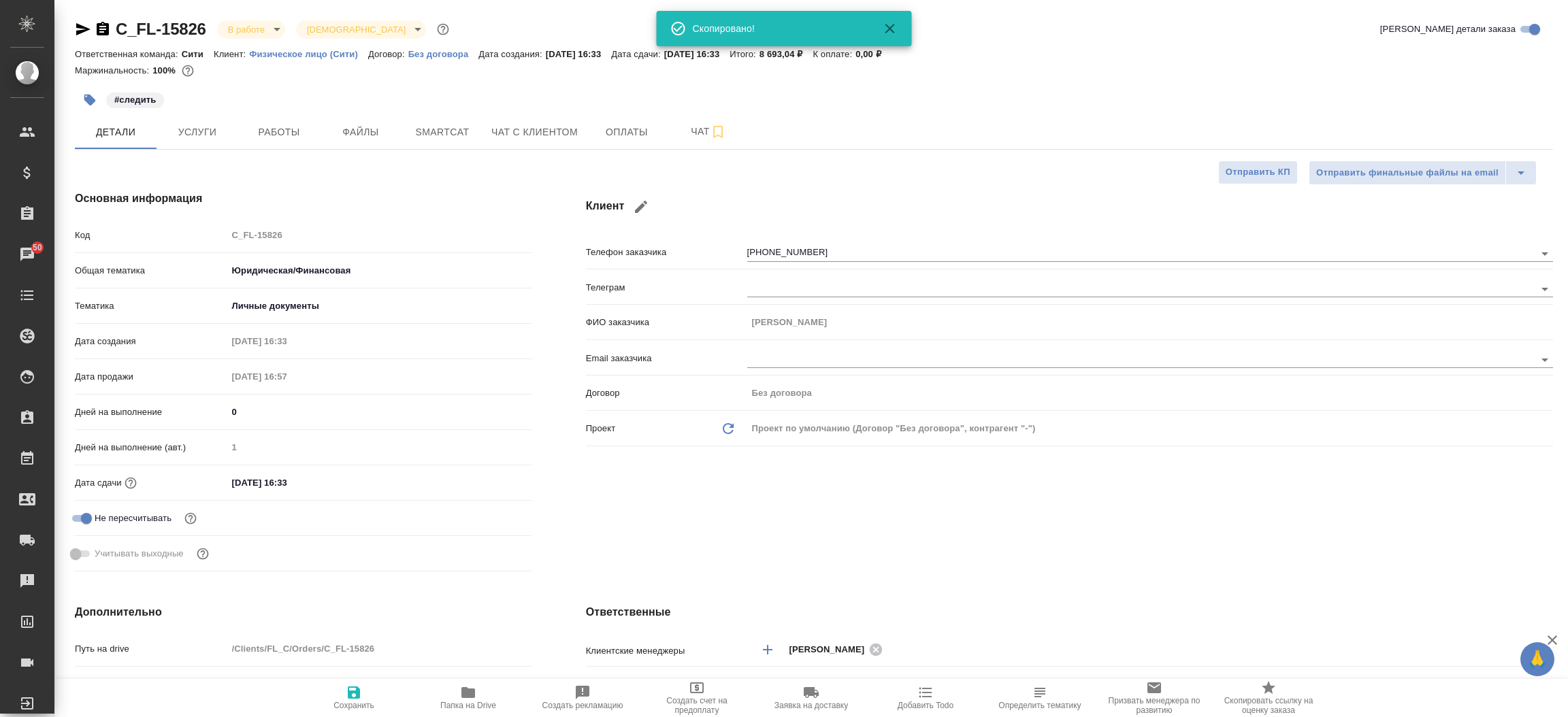
type textarea "x"
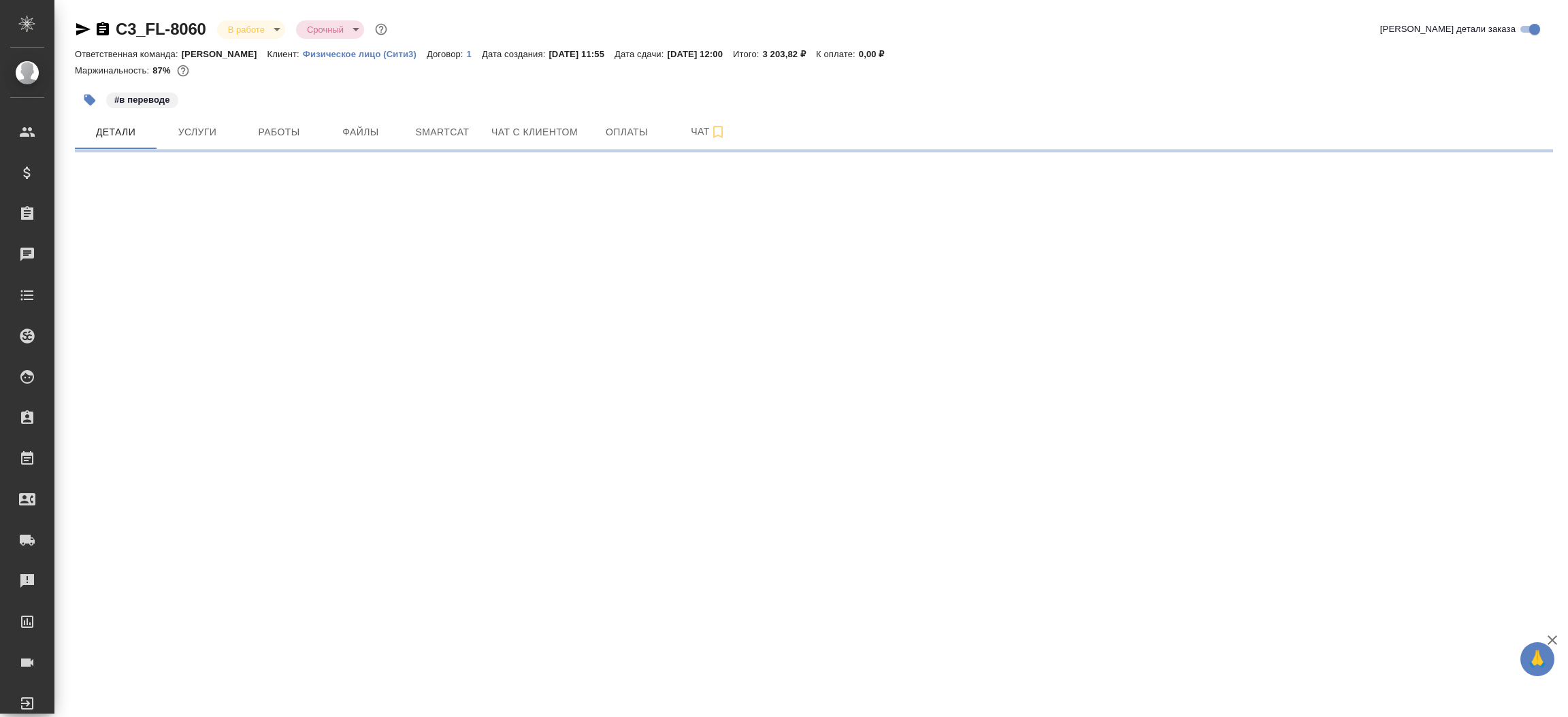
select select "RU"
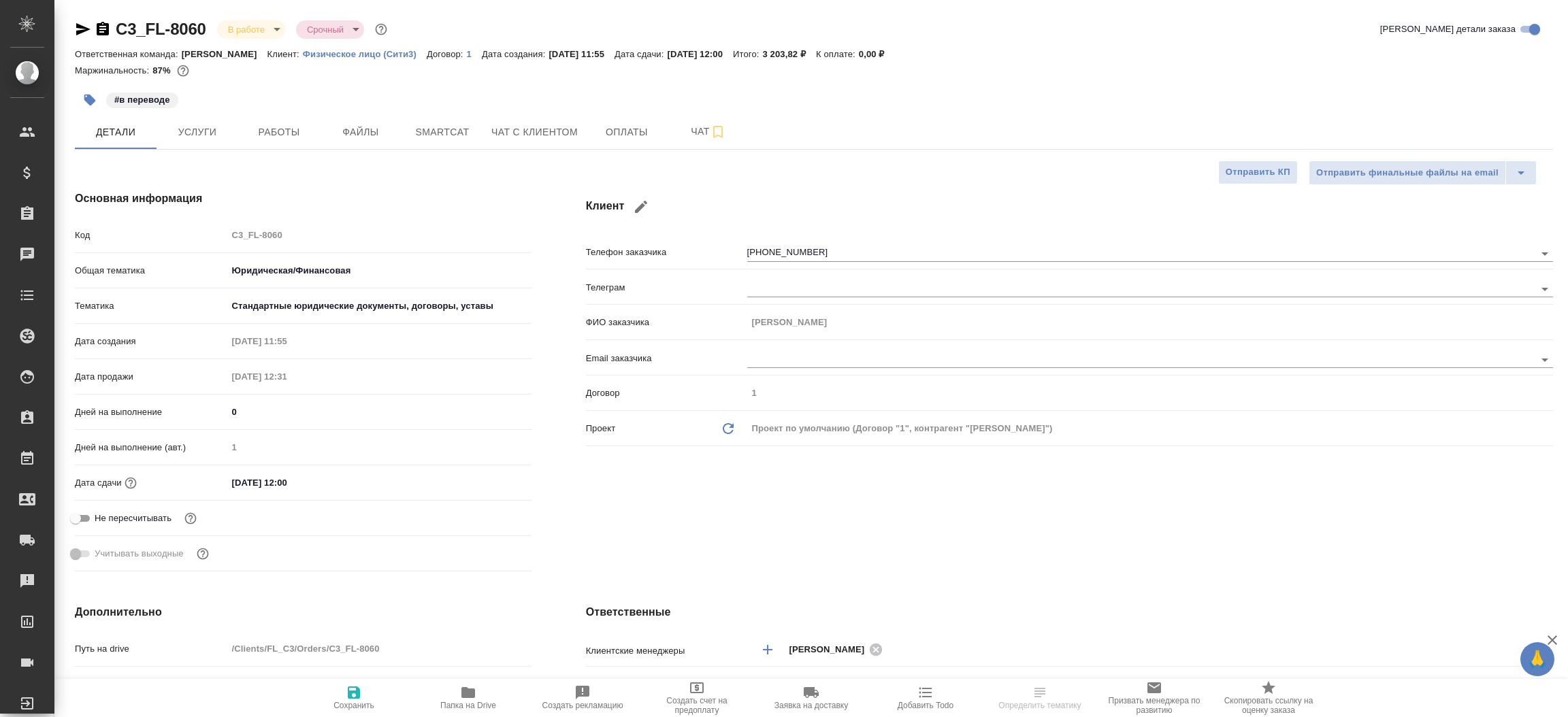
type textarea "x"
click at [82, 27] on icon "button" at bounding box center [83, 30] width 14 height 13
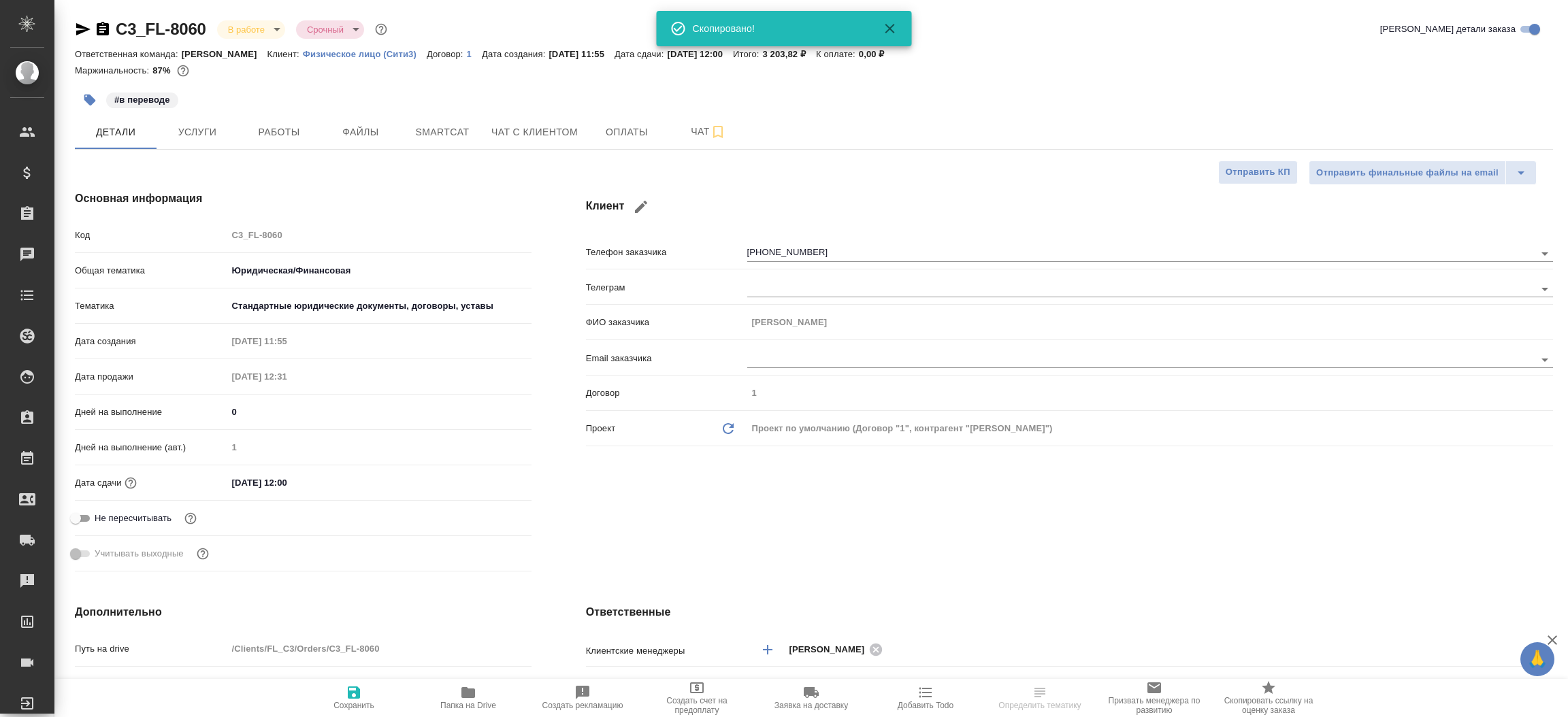
type textarea "x"
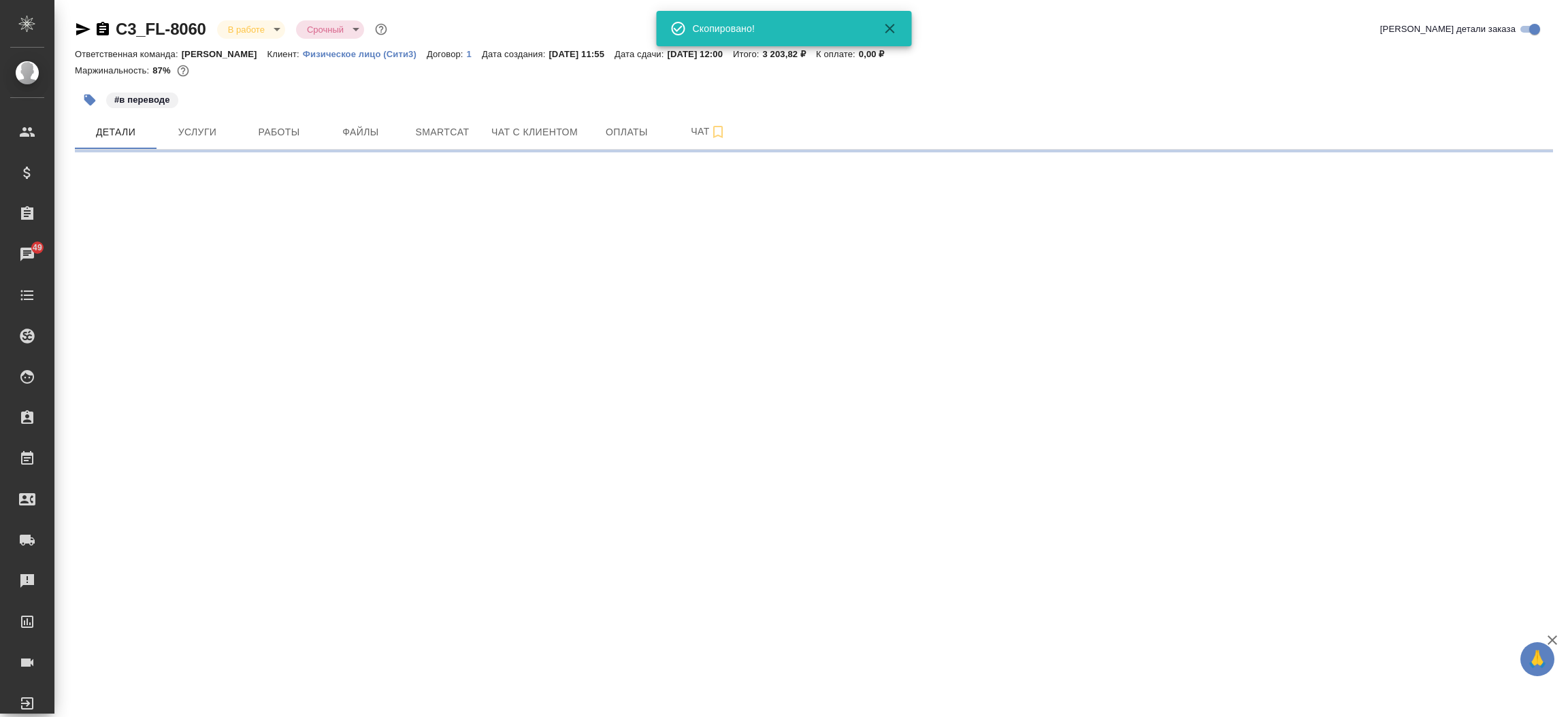
select select "RU"
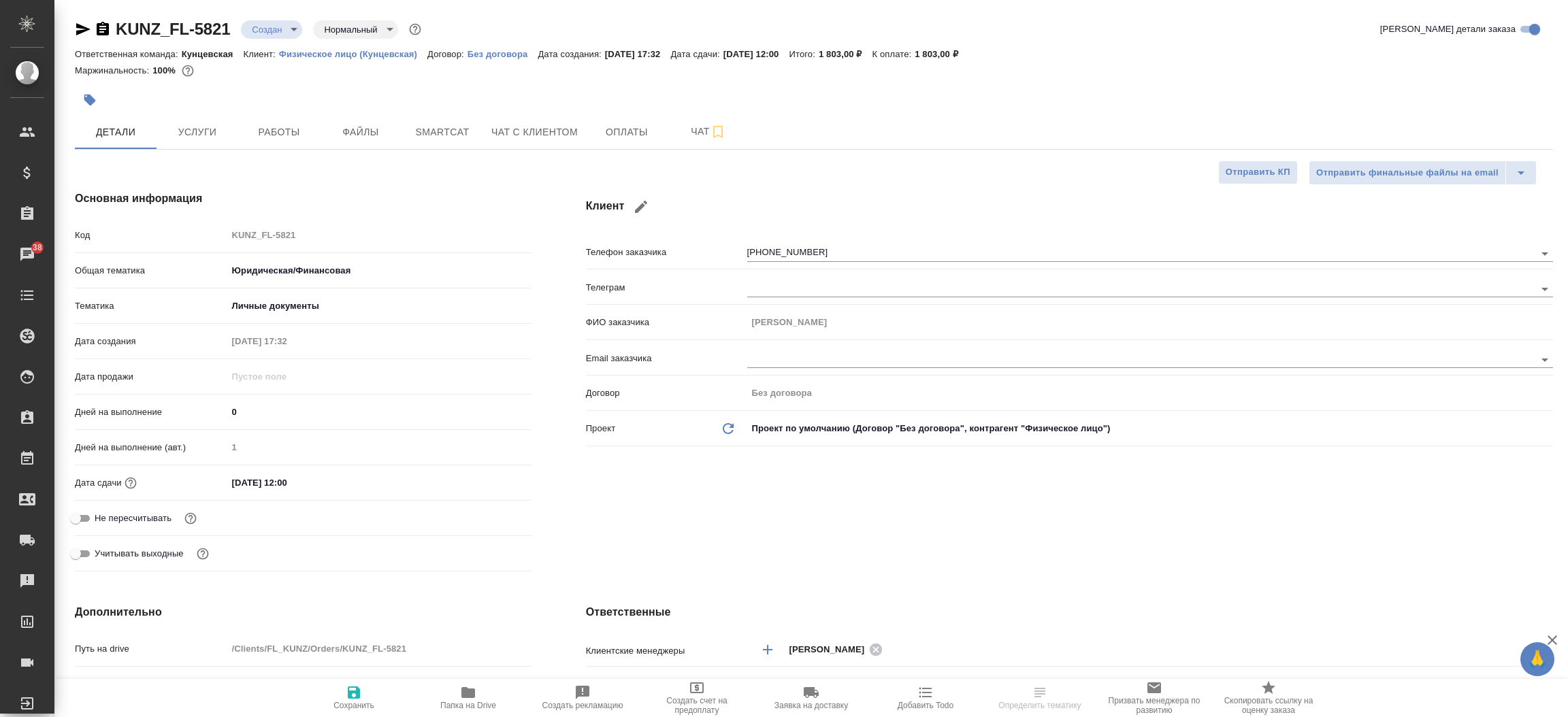
select select "RU"
click at [82, 27] on icon "button" at bounding box center [83, 30] width 14 height 13
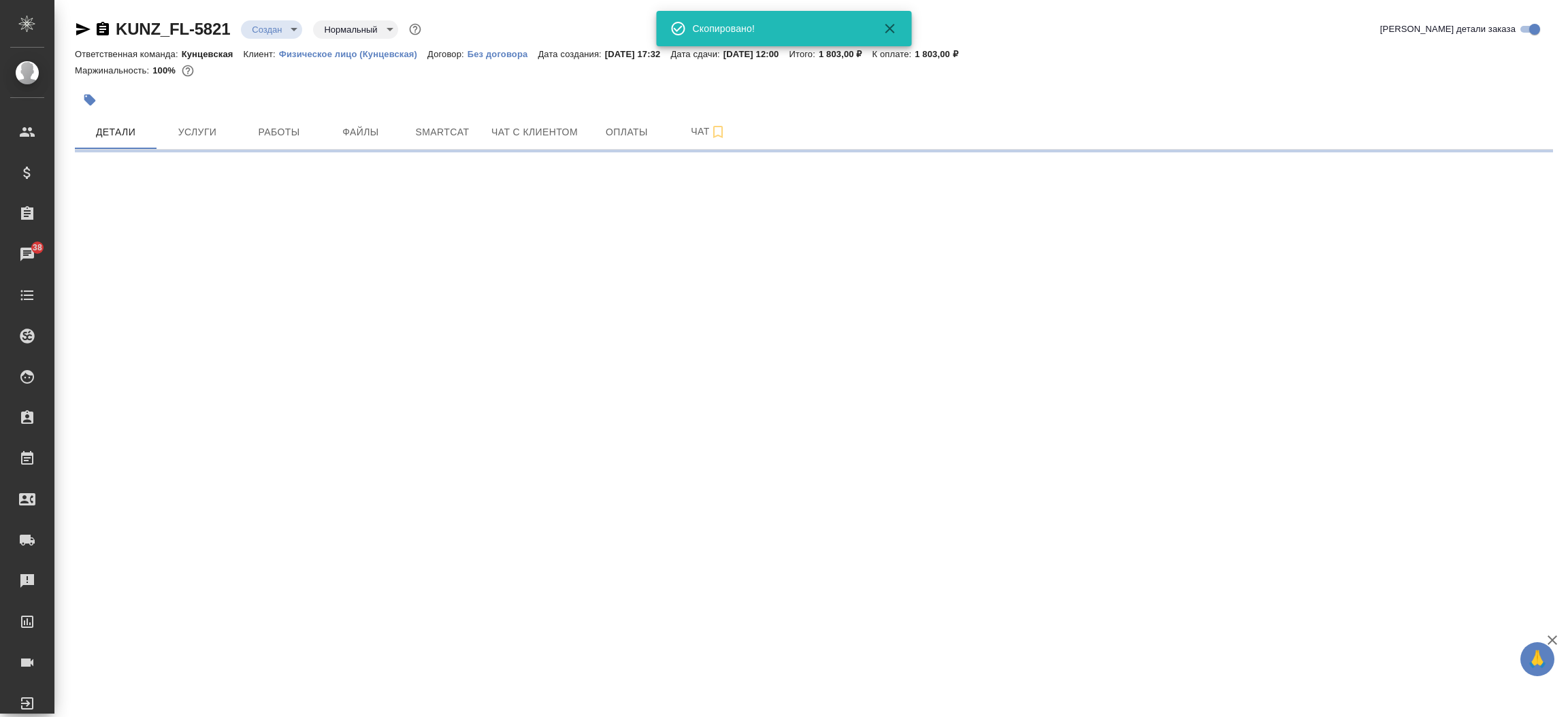
select select "RU"
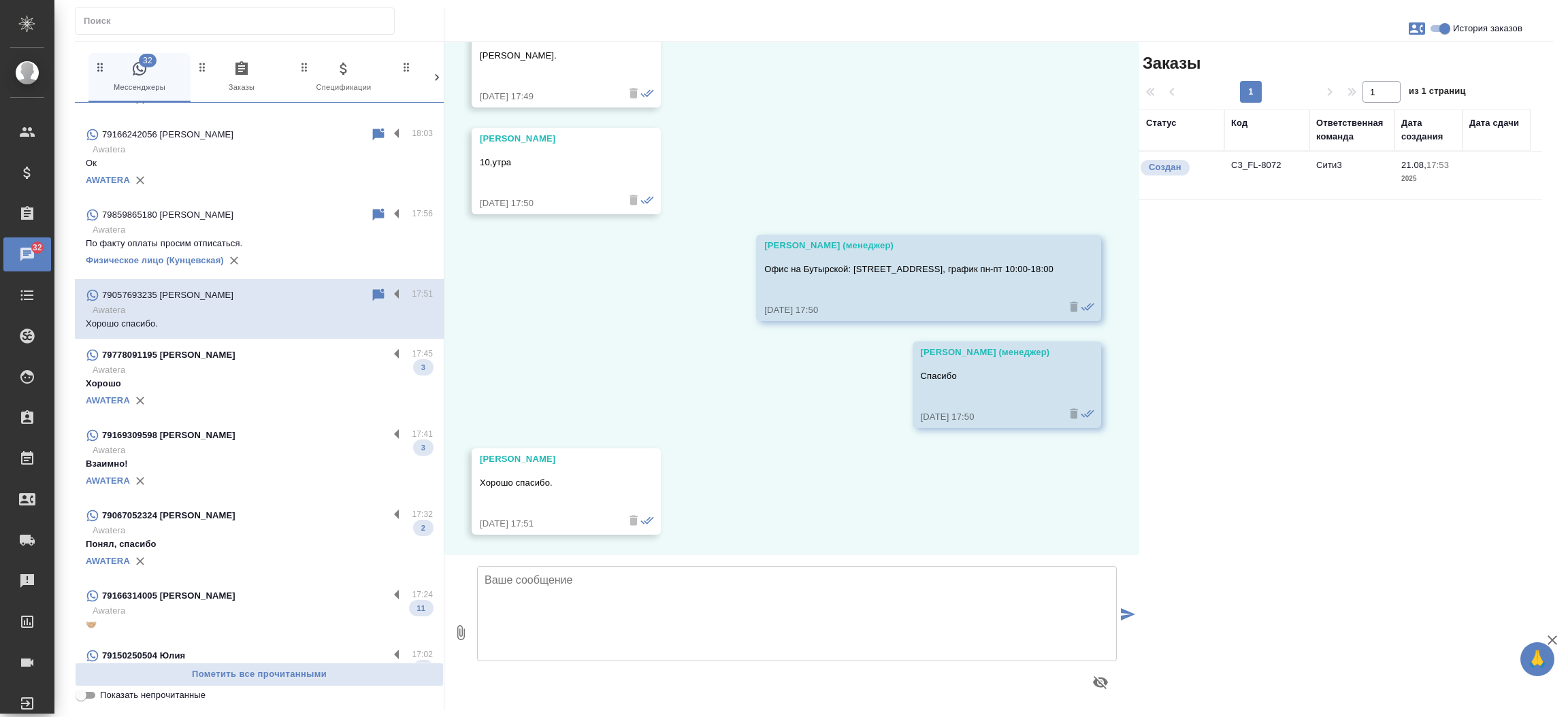
scroll to position [317, 0]
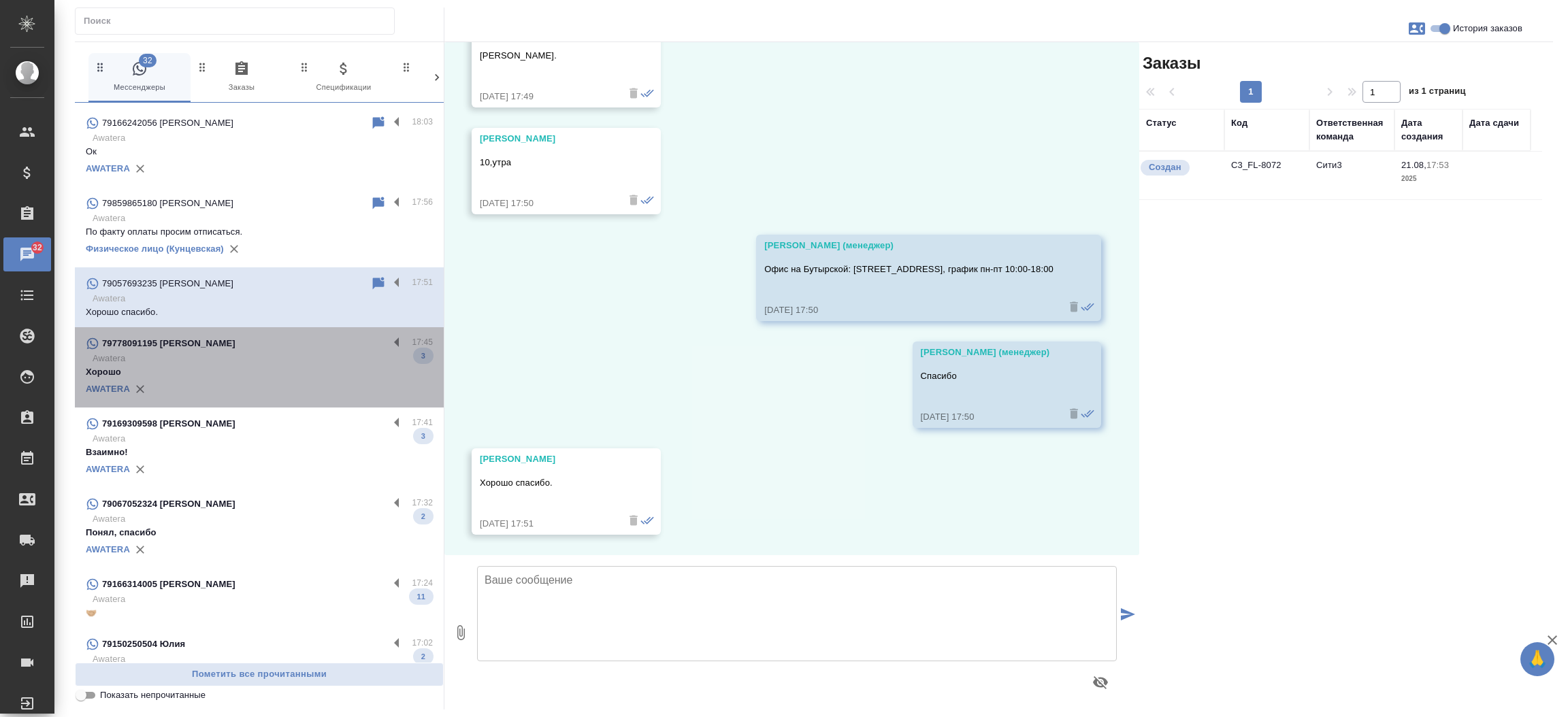
click at [304, 345] on div "79778091195 [PERSON_NAME]" at bounding box center [237, 343] width 303 height 16
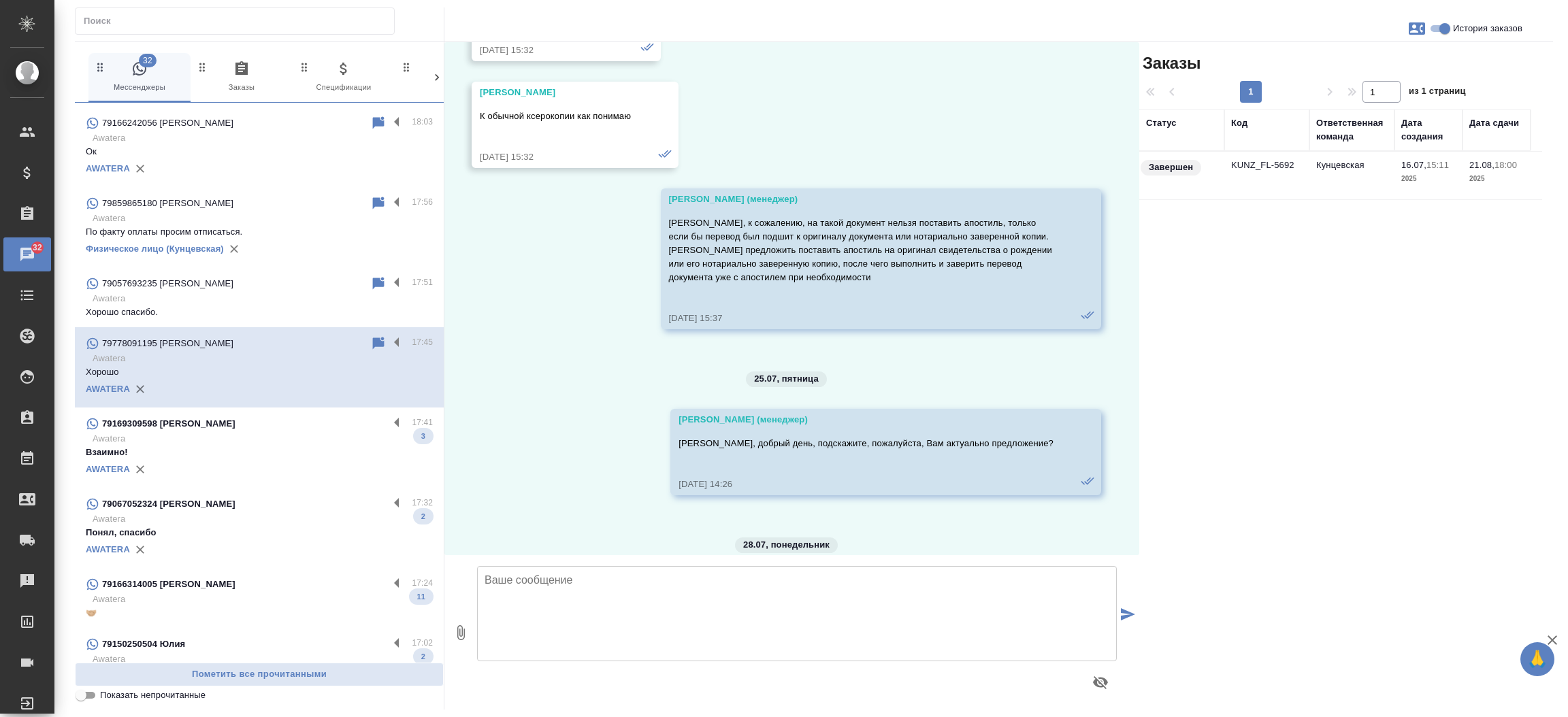
scroll to position [4581, 0]
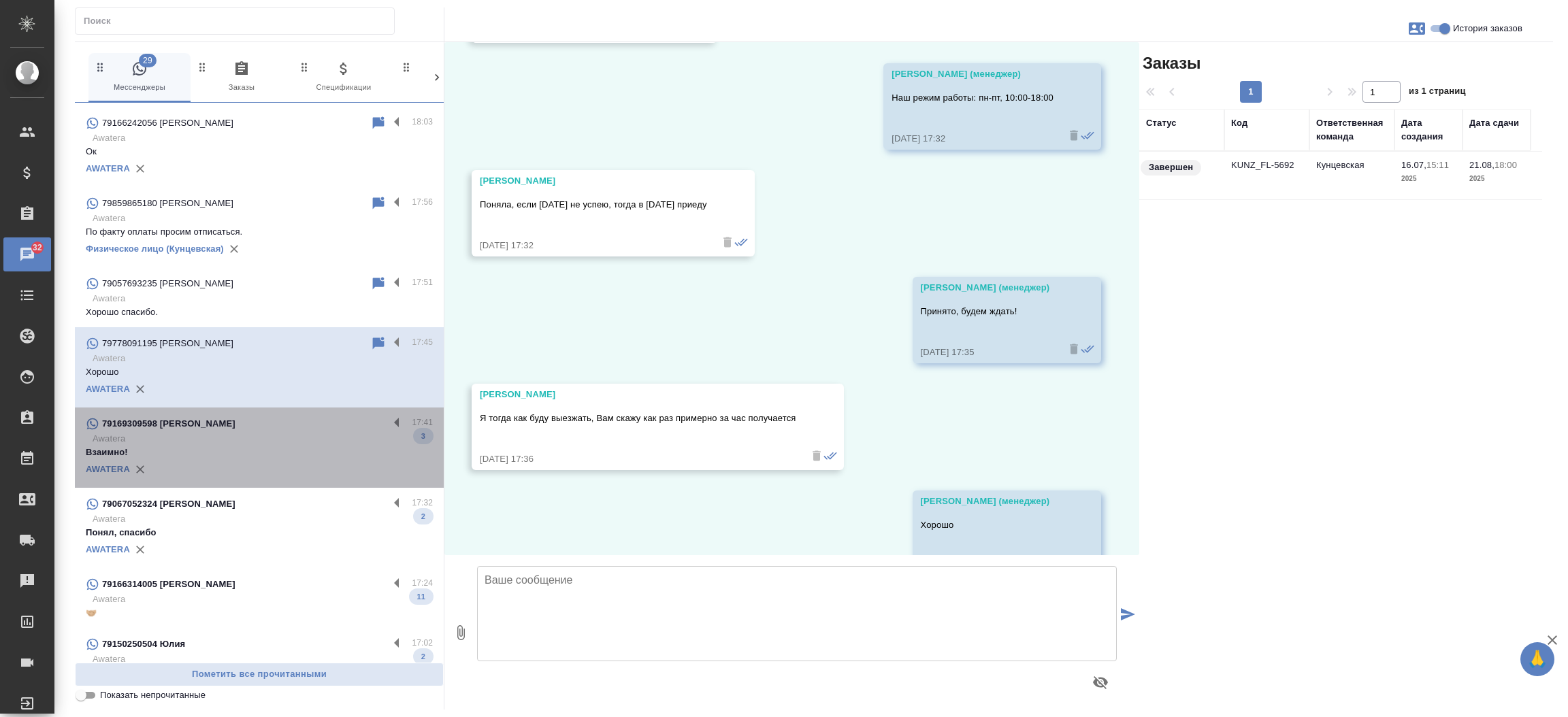
click at [275, 430] on div "79169309598 [PERSON_NAME]" at bounding box center [237, 424] width 303 height 16
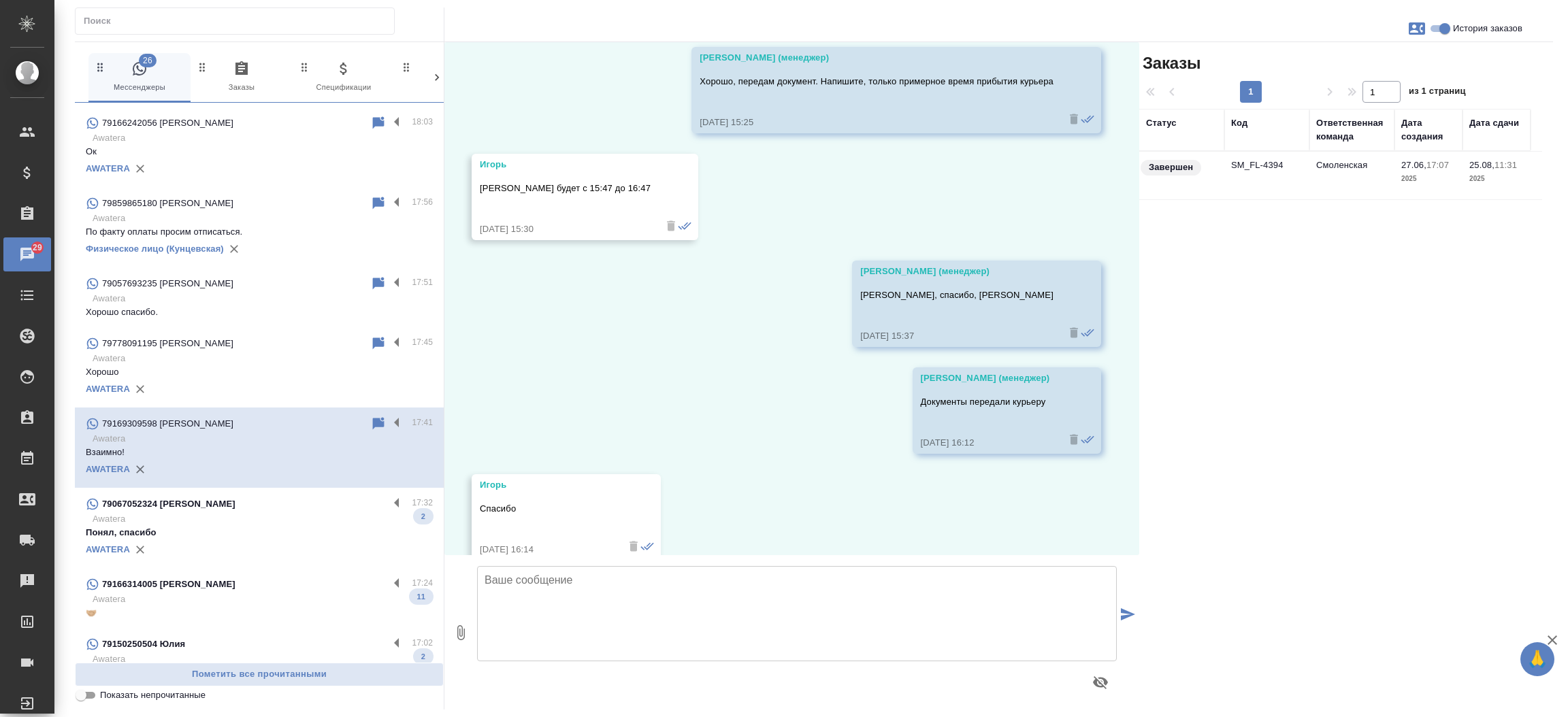
scroll to position [6900, 0]
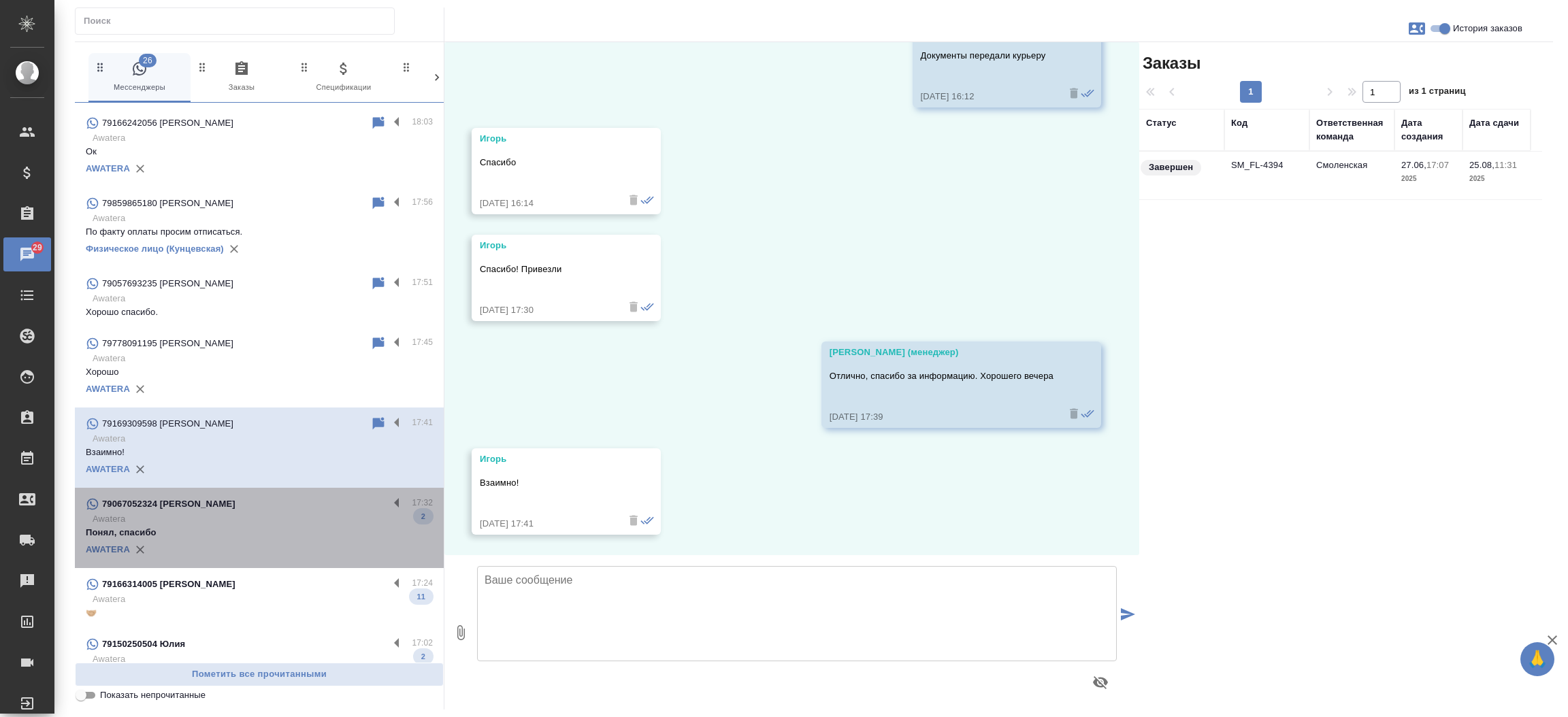
click at [326, 517] on p "Awatera" at bounding box center [262, 519] width 340 height 13
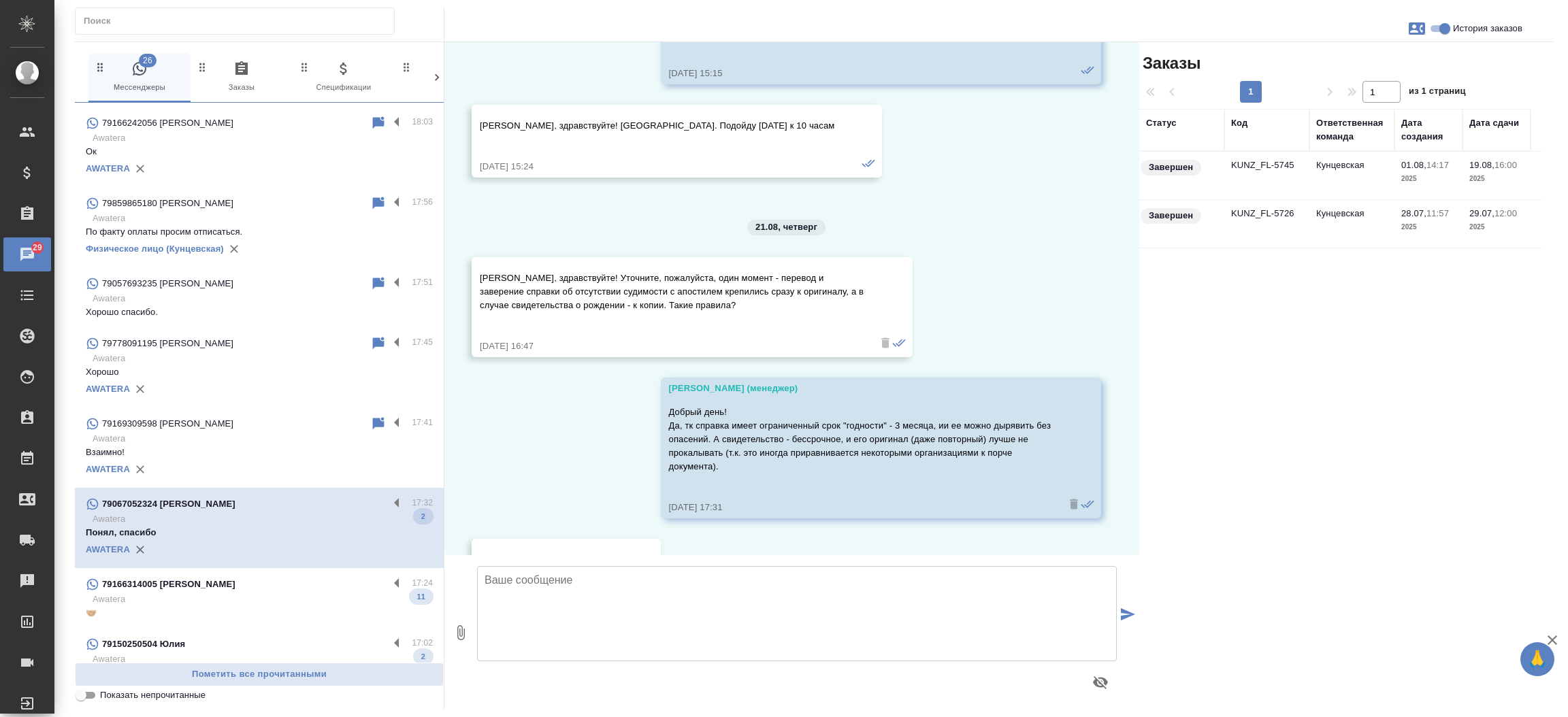
scroll to position [7528, 0]
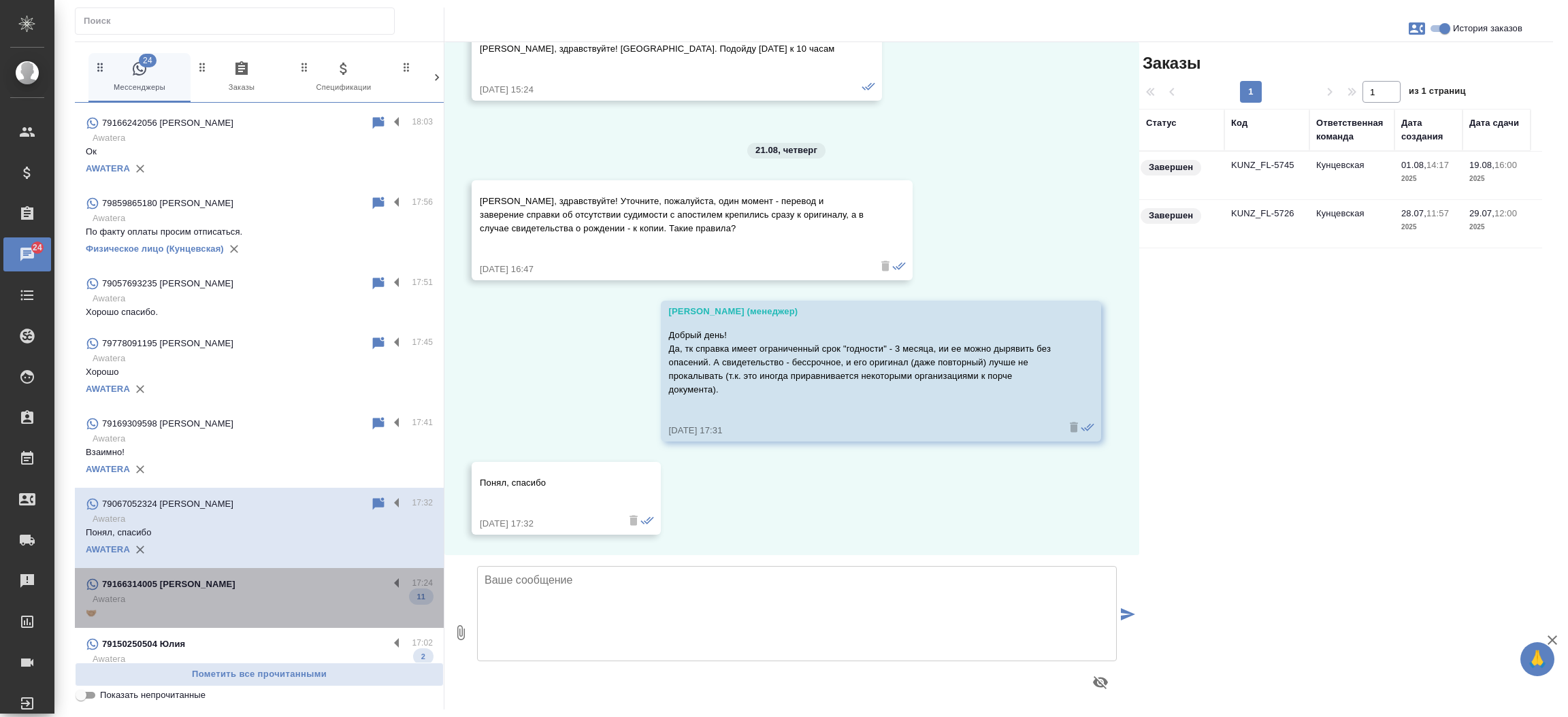
click at [270, 593] on p "Awatera" at bounding box center [262, 599] width 340 height 13
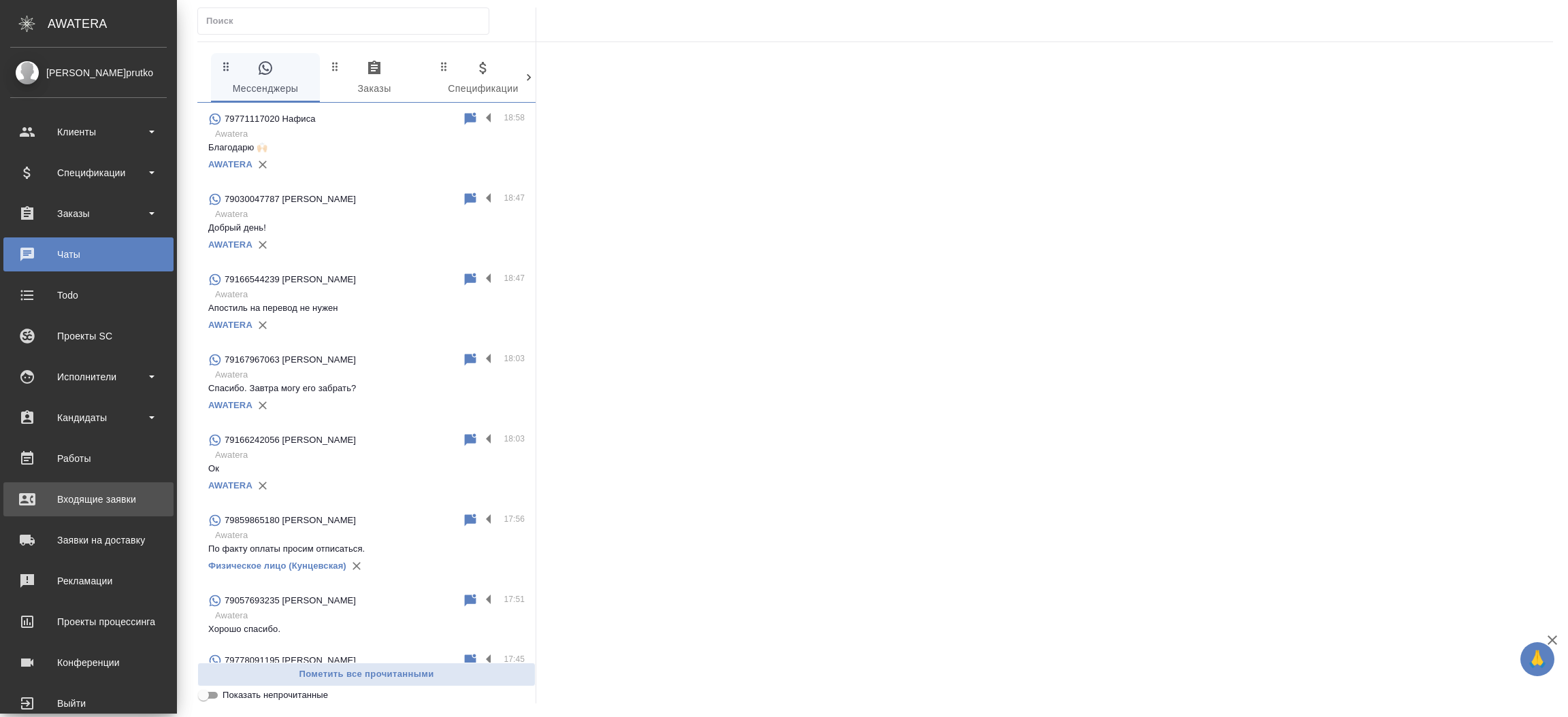
click at [87, 491] on div "Входящие заявки" at bounding box center [88, 499] width 157 height 21
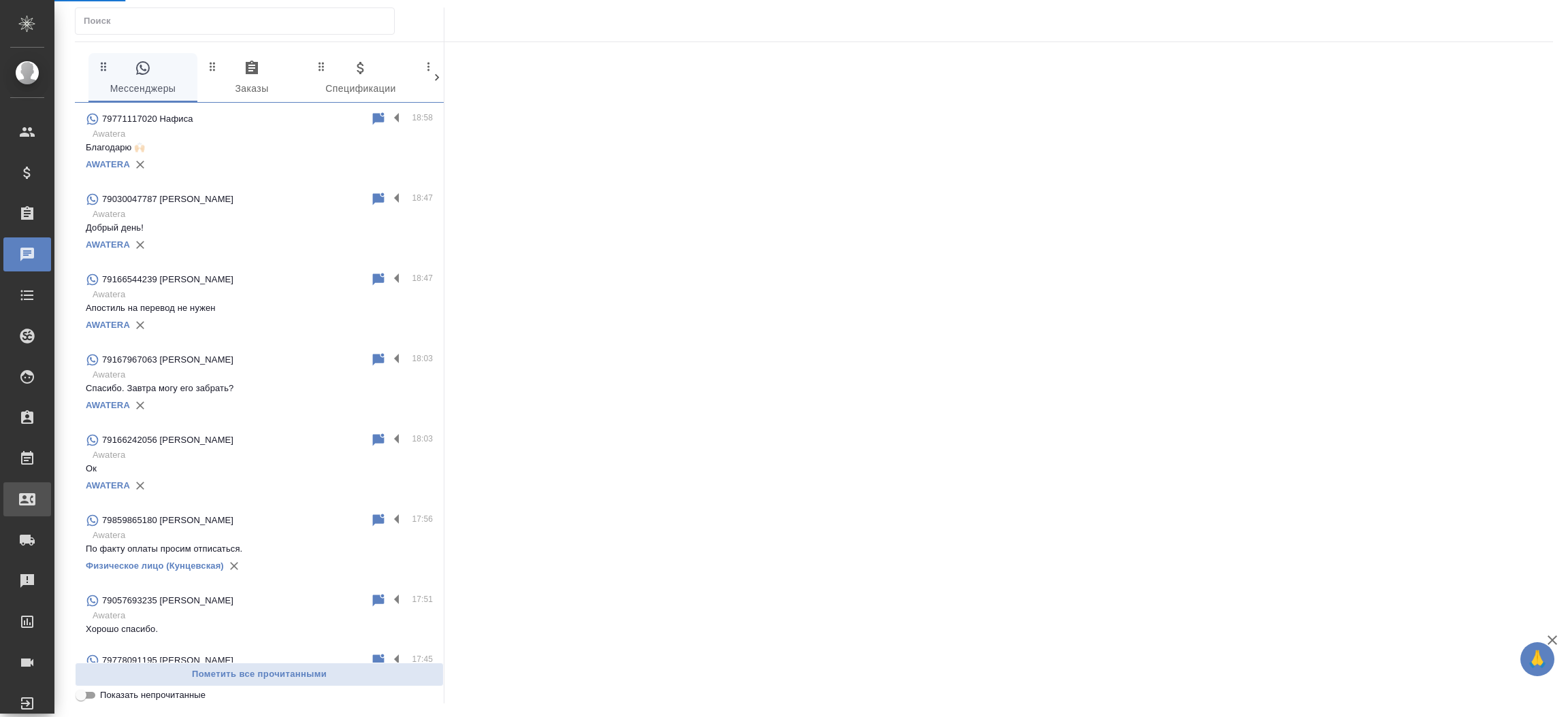
click at [87, 491] on div ".cls-1 fill:#fff; AWATERA [PERSON_NAME]prutko Клиенты Спецификации Заказы 0 Чат…" at bounding box center [784, 358] width 1568 height 717
select select "RU"
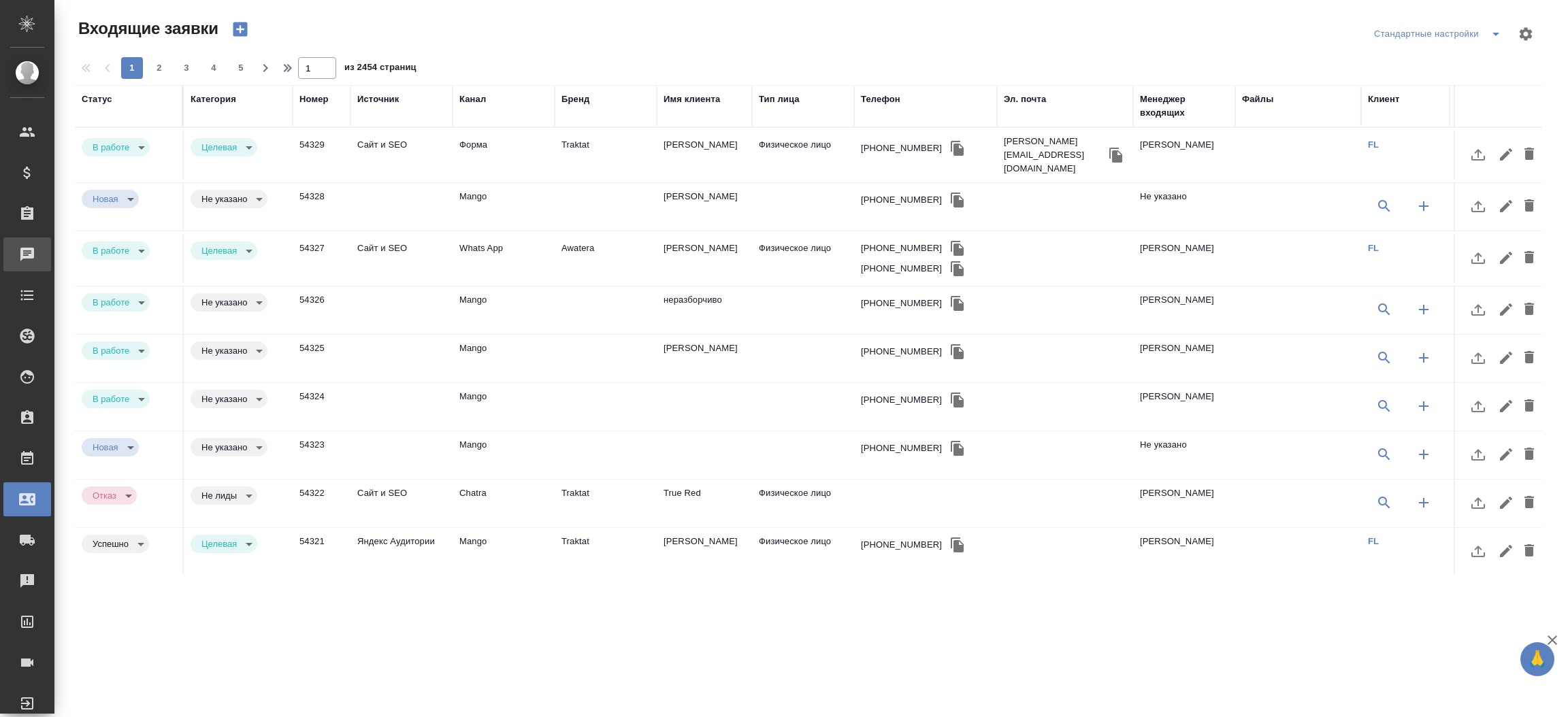
click at [27, 255] on div "Чаты" at bounding box center [10, 254] width 34 height 21
